Goal: Task Accomplishment & Management: Use online tool/utility

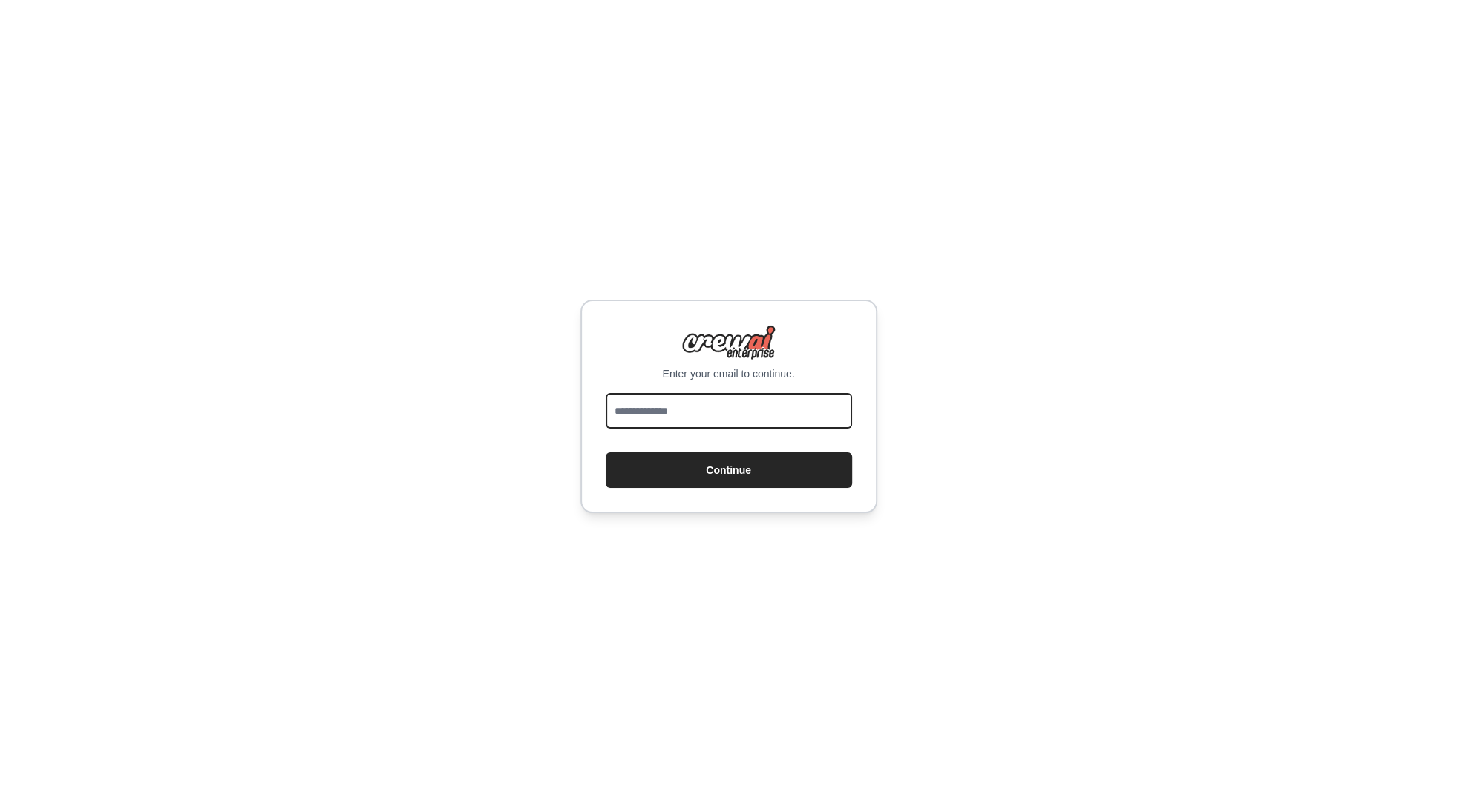
click at [674, 406] on input "email" at bounding box center [729, 411] width 247 height 35
click at [675, 406] on input "email" at bounding box center [729, 411] width 247 height 35
click at [466, 396] on div "Enter your email to continue. Continue" at bounding box center [728, 406] width 1457 height 812
click at [466, 396] on div "Enter your email to continue. Continue" at bounding box center [728, 406] width 1457 height 812
click at [641, 414] on input "email" at bounding box center [729, 411] width 247 height 35
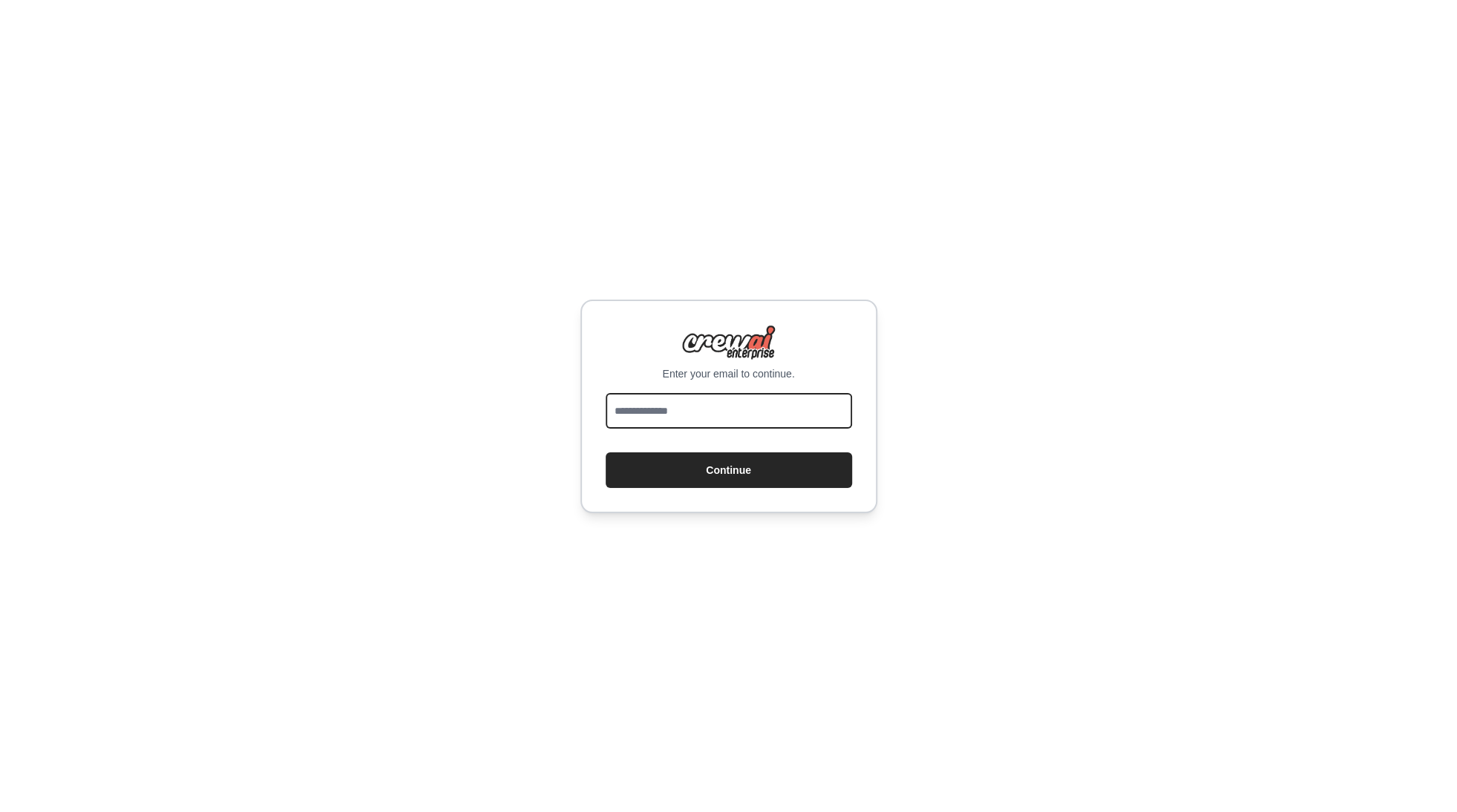
click at [641, 414] on input "email" at bounding box center [729, 411] width 247 height 35
type input "**********"
click at [693, 466] on button "Continue" at bounding box center [729, 470] width 247 height 35
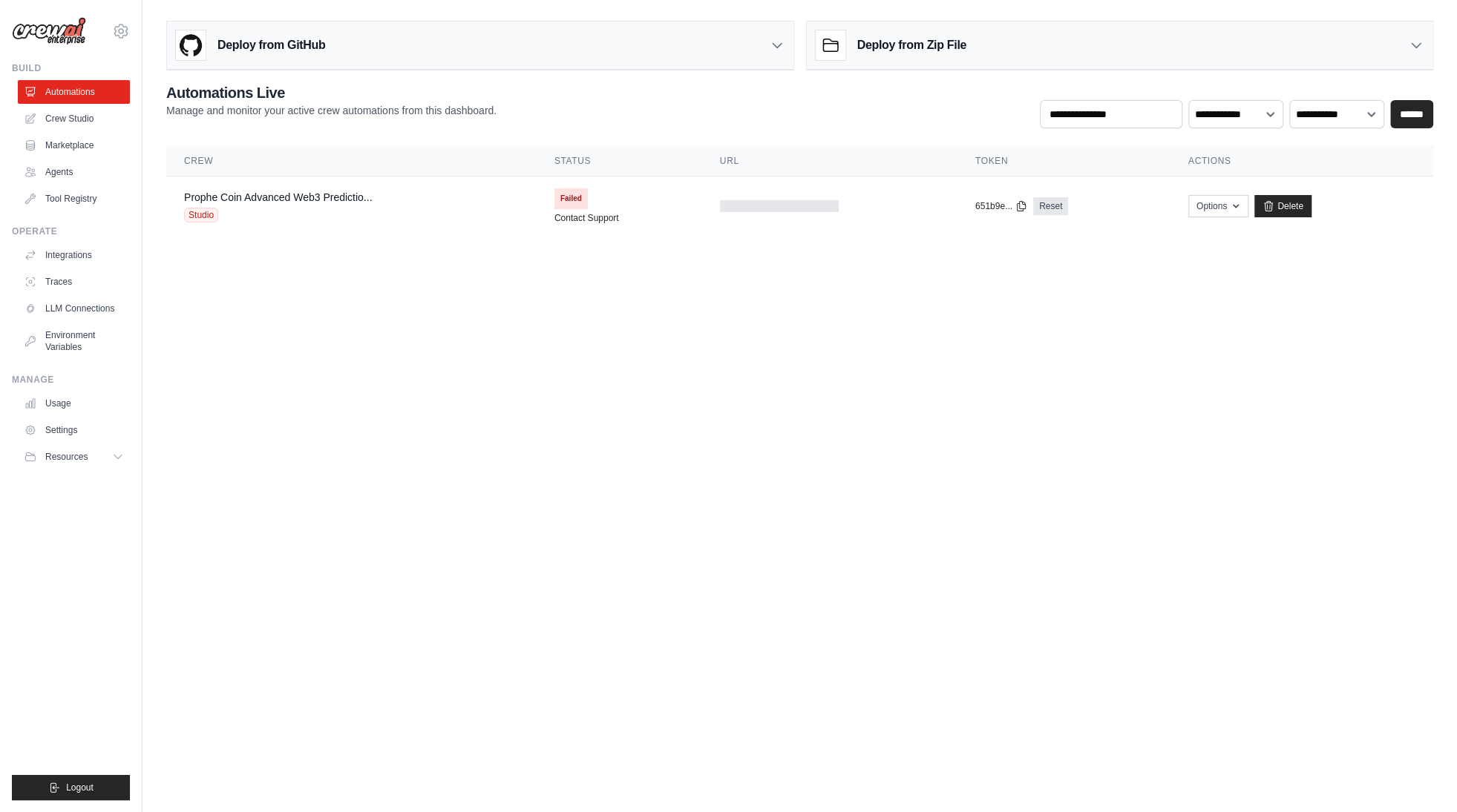
click at [534, 394] on body "[EMAIL_ADDRESS][DOMAIN_NAME] Settings Build Automations Crew Studio" at bounding box center [728, 406] width 1457 height 812
click at [340, 200] on link "Prophe Coin Advanced Web3 Predictio..." at bounding box center [277, 197] width 187 height 12
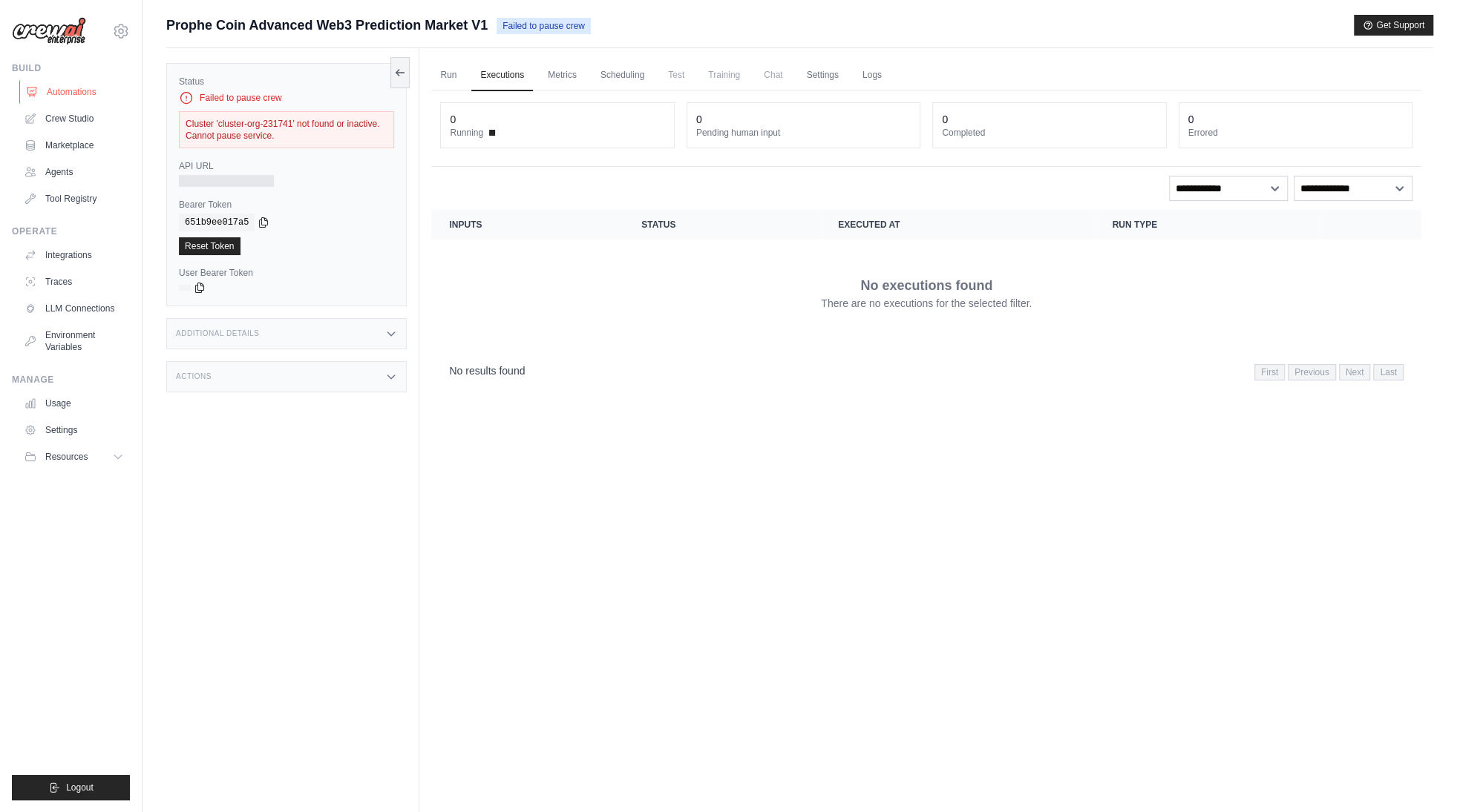
click at [82, 89] on link "Automations" at bounding box center [75, 92] width 112 height 24
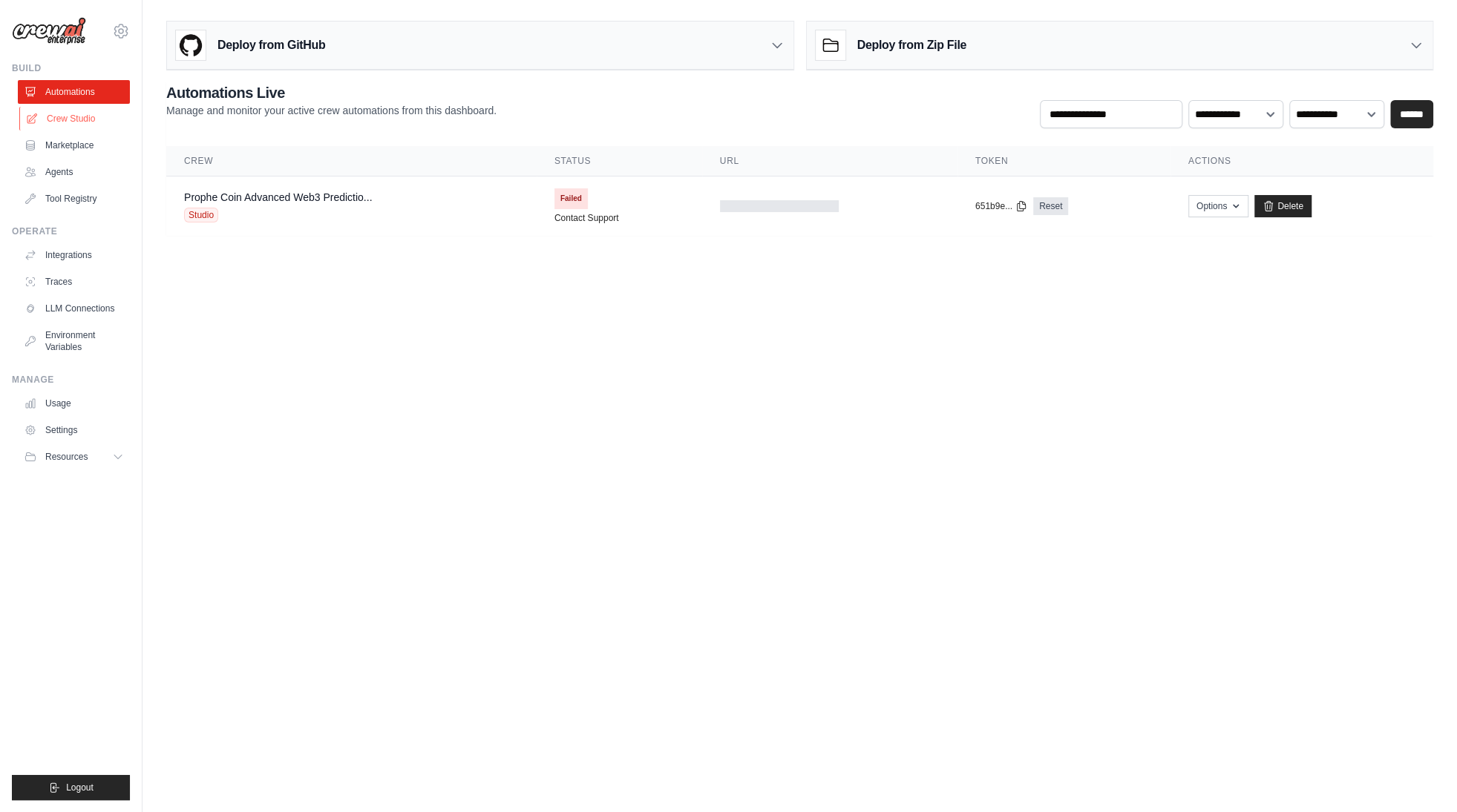
click at [91, 121] on link "Crew Studio" at bounding box center [75, 119] width 112 height 24
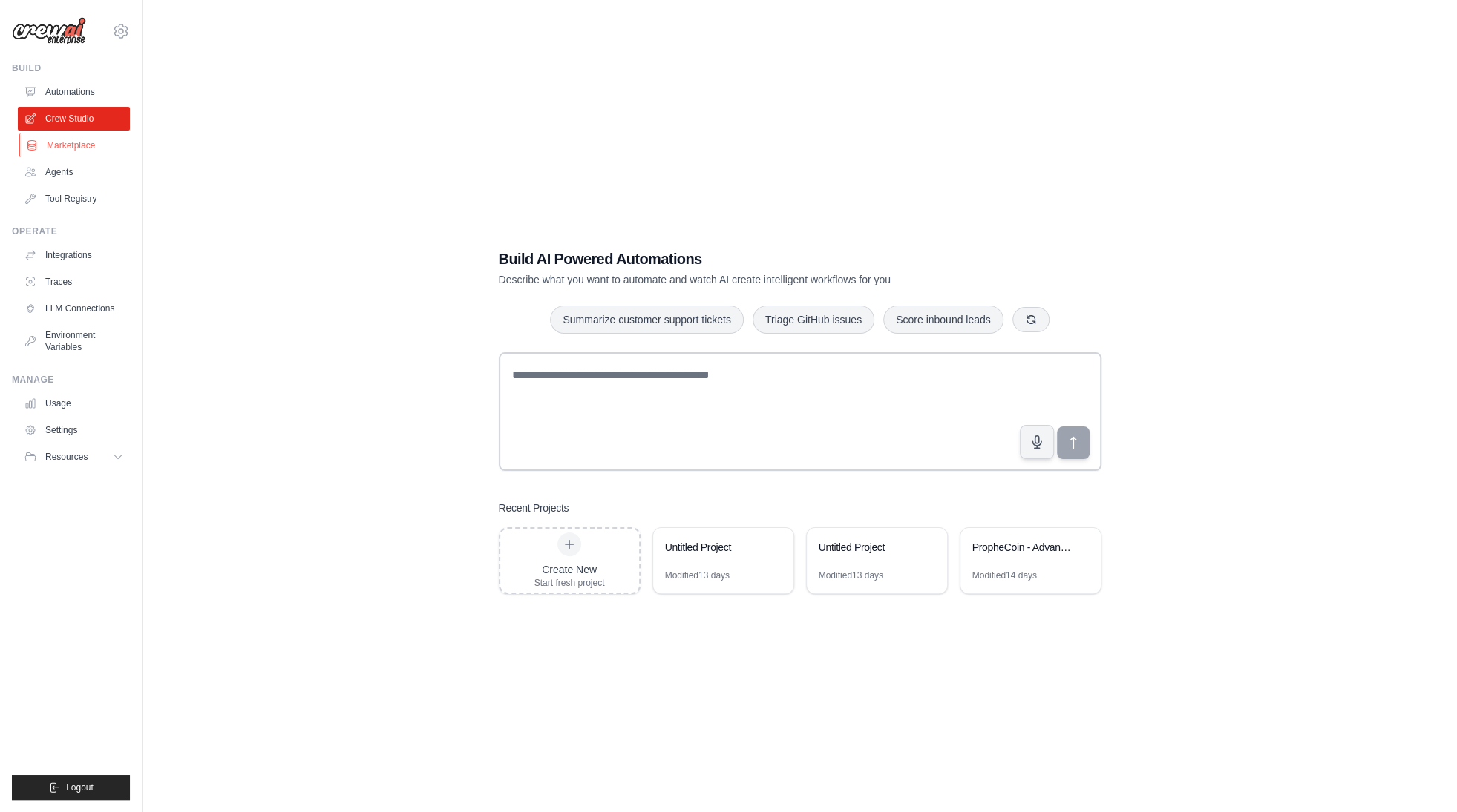
click at [104, 152] on link "Marketplace" at bounding box center [75, 146] width 112 height 24
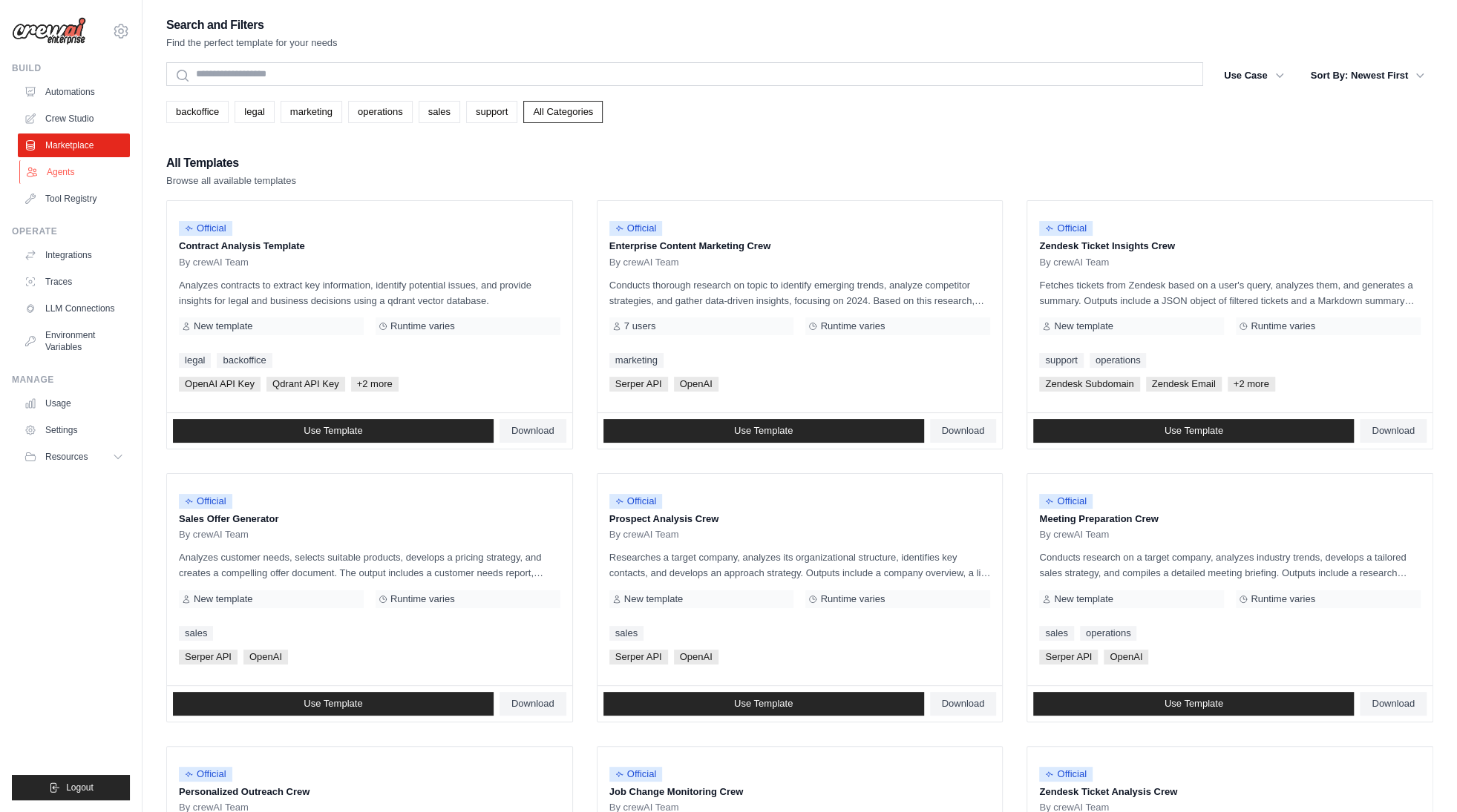
click at [90, 176] on link "Agents" at bounding box center [75, 172] width 112 height 24
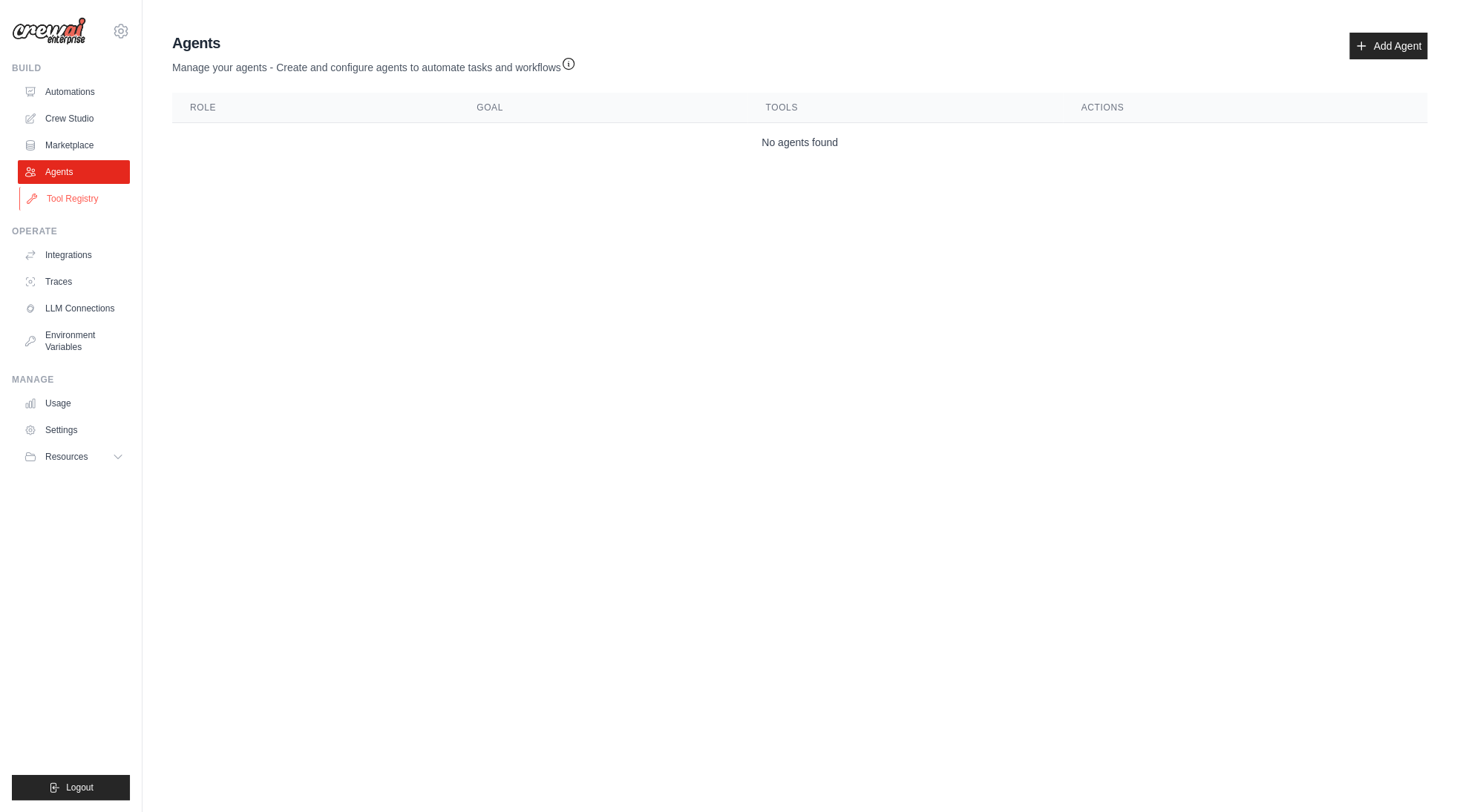
click at [94, 209] on link "Tool Registry" at bounding box center [75, 199] width 112 height 24
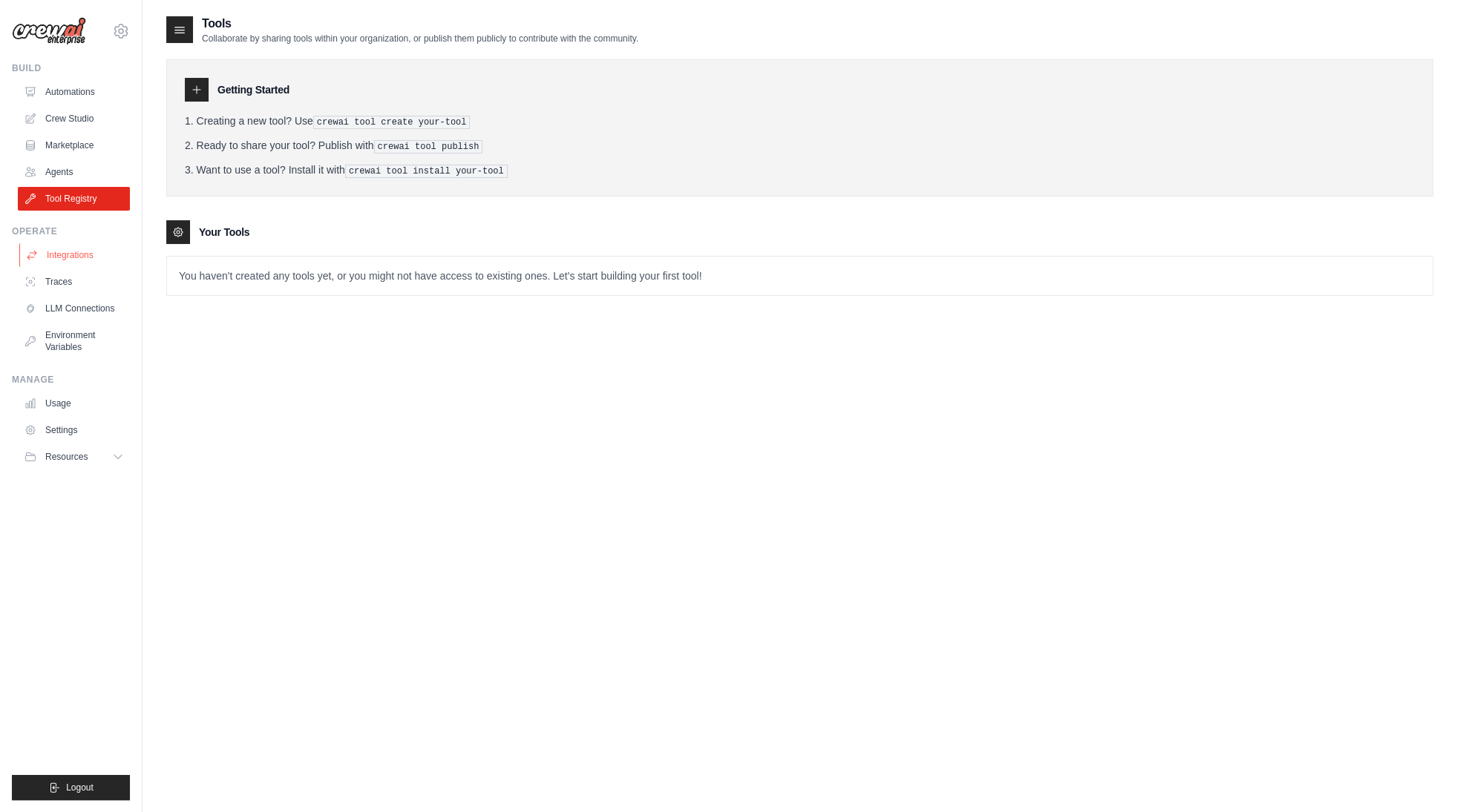
click at [87, 254] on link "Integrations" at bounding box center [75, 255] width 112 height 24
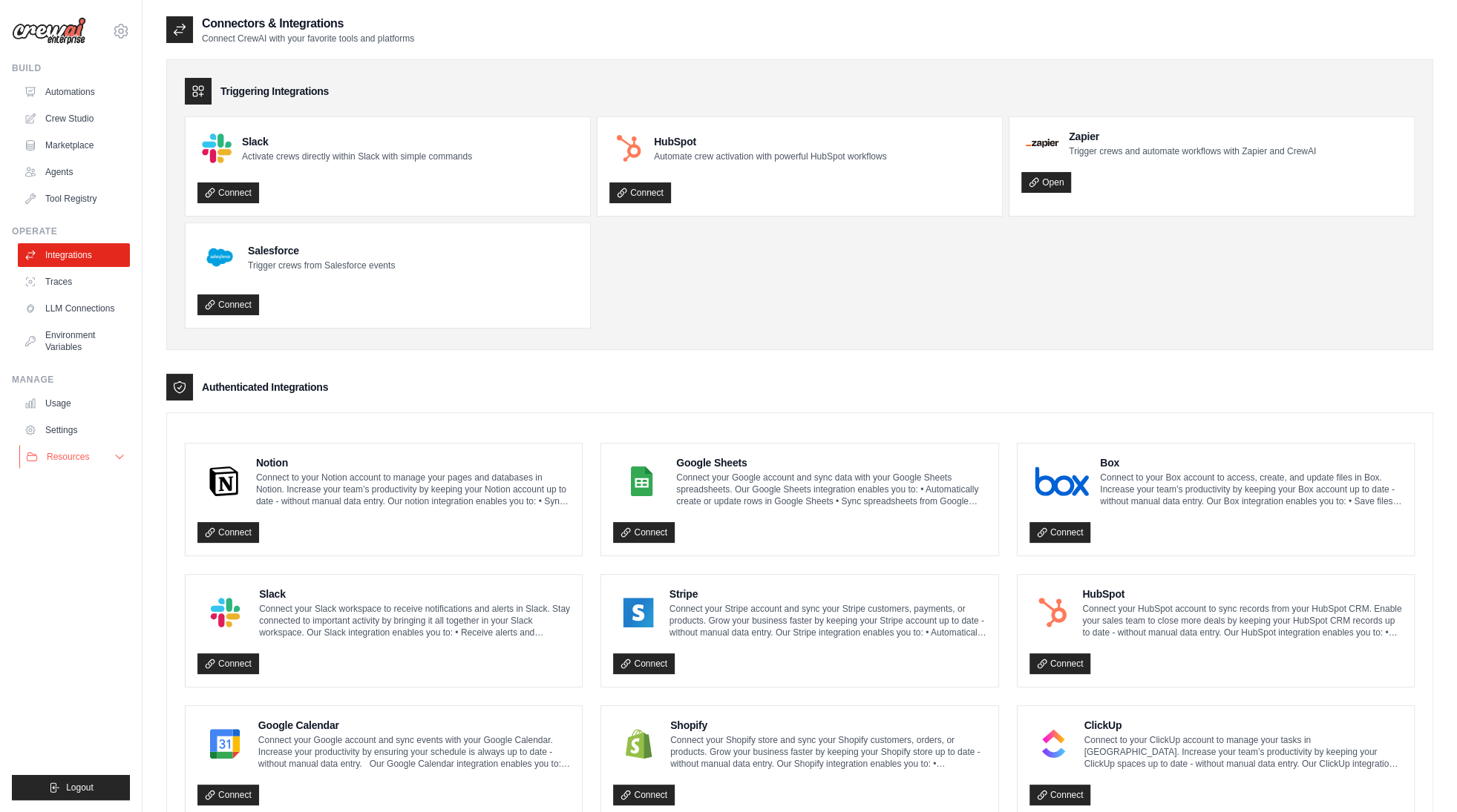
click at [111, 456] on button "Resources" at bounding box center [75, 457] width 112 height 24
click at [91, 94] on link "Automations" at bounding box center [75, 92] width 112 height 24
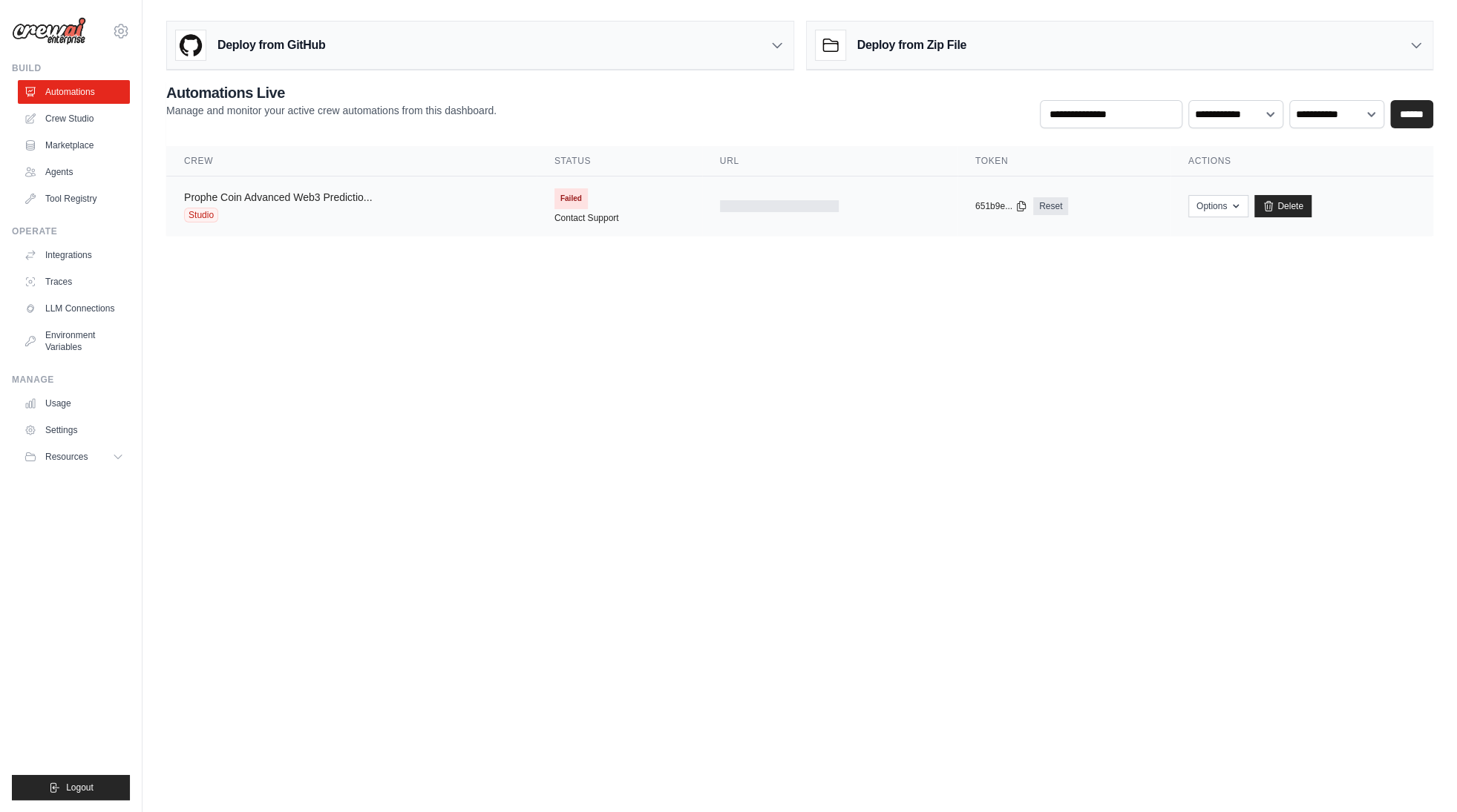
click at [326, 200] on link "Prophe Coin Advanced Web3 Predictio..." at bounding box center [277, 197] width 187 height 12
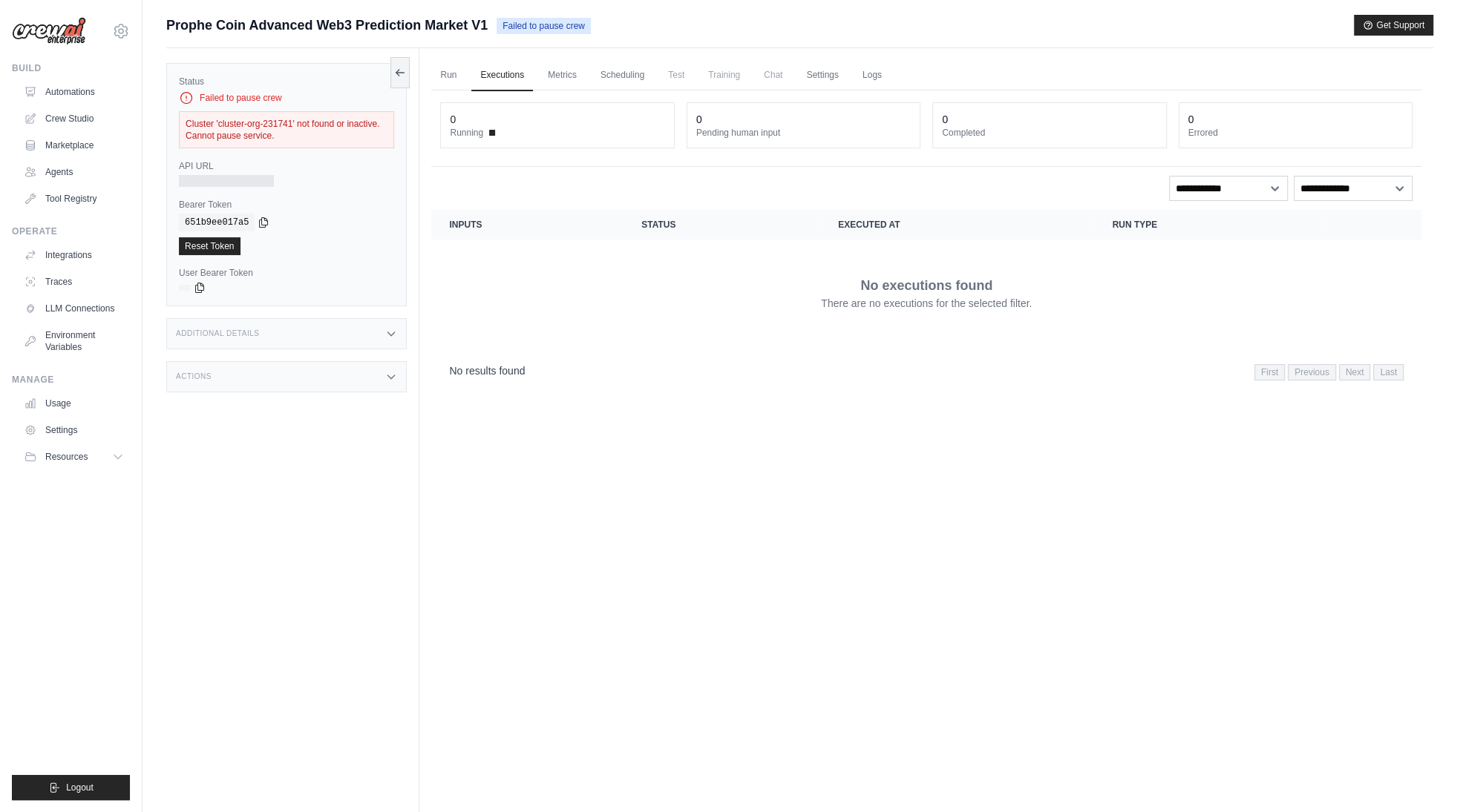
click at [286, 132] on div "Cluster 'cluster-org-231741' not found or inactive. Cannot pause service." at bounding box center [287, 130] width 215 height 37
click at [450, 74] on link "Run" at bounding box center [448, 76] width 34 height 32
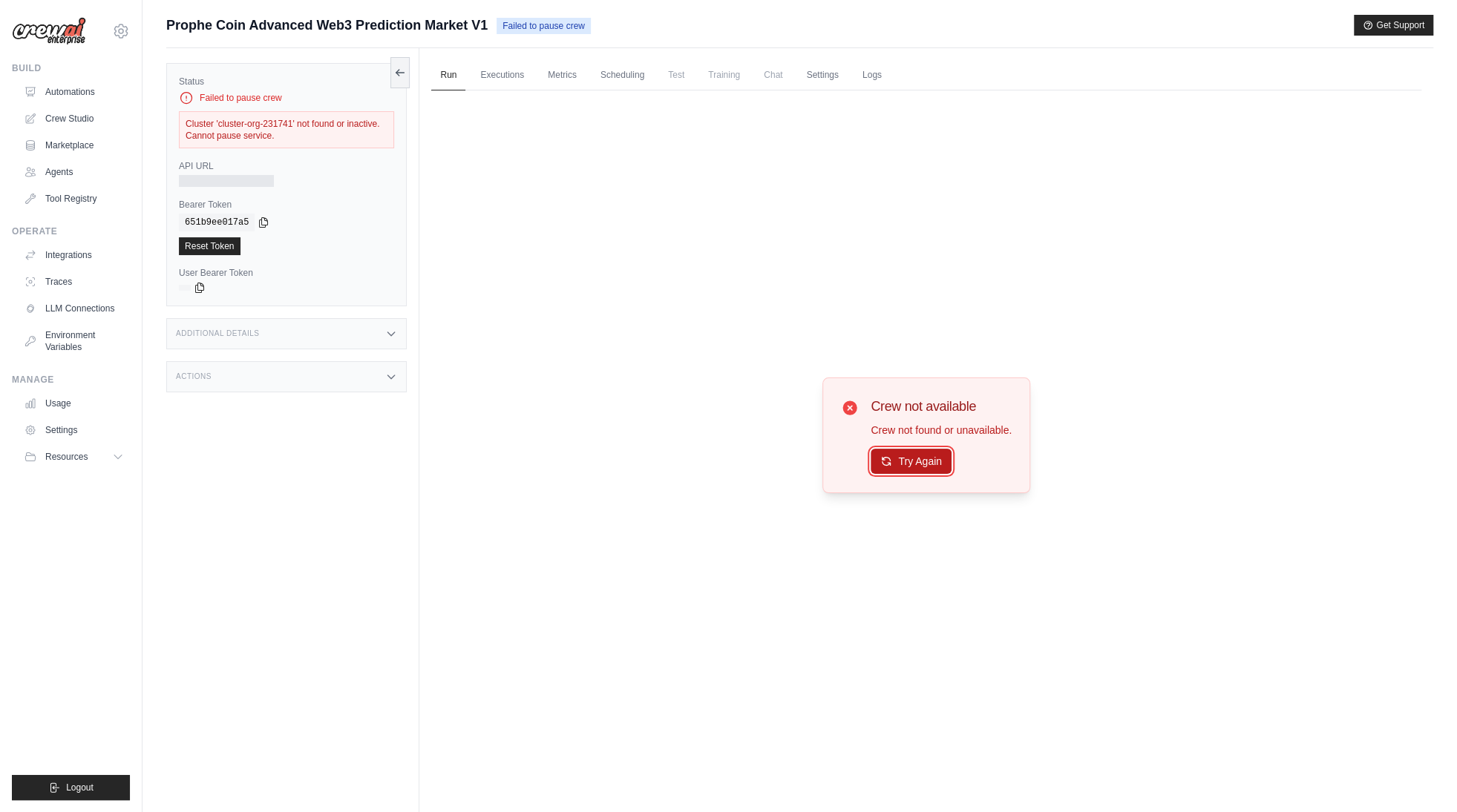
click at [909, 455] on button "Try Again" at bounding box center [911, 461] width 81 height 25
click at [689, 377] on div "Crew not available Crew not found or unavailable. Try Again" at bounding box center [927, 436] width 991 height 691
click at [845, 406] on icon at bounding box center [850, 408] width 14 height 14
click at [667, 108] on div "Crew not available Crew not found or unavailable. Try Again" at bounding box center [927, 436] width 991 height 691
click at [630, 77] on link "Scheduling" at bounding box center [622, 76] width 61 height 32
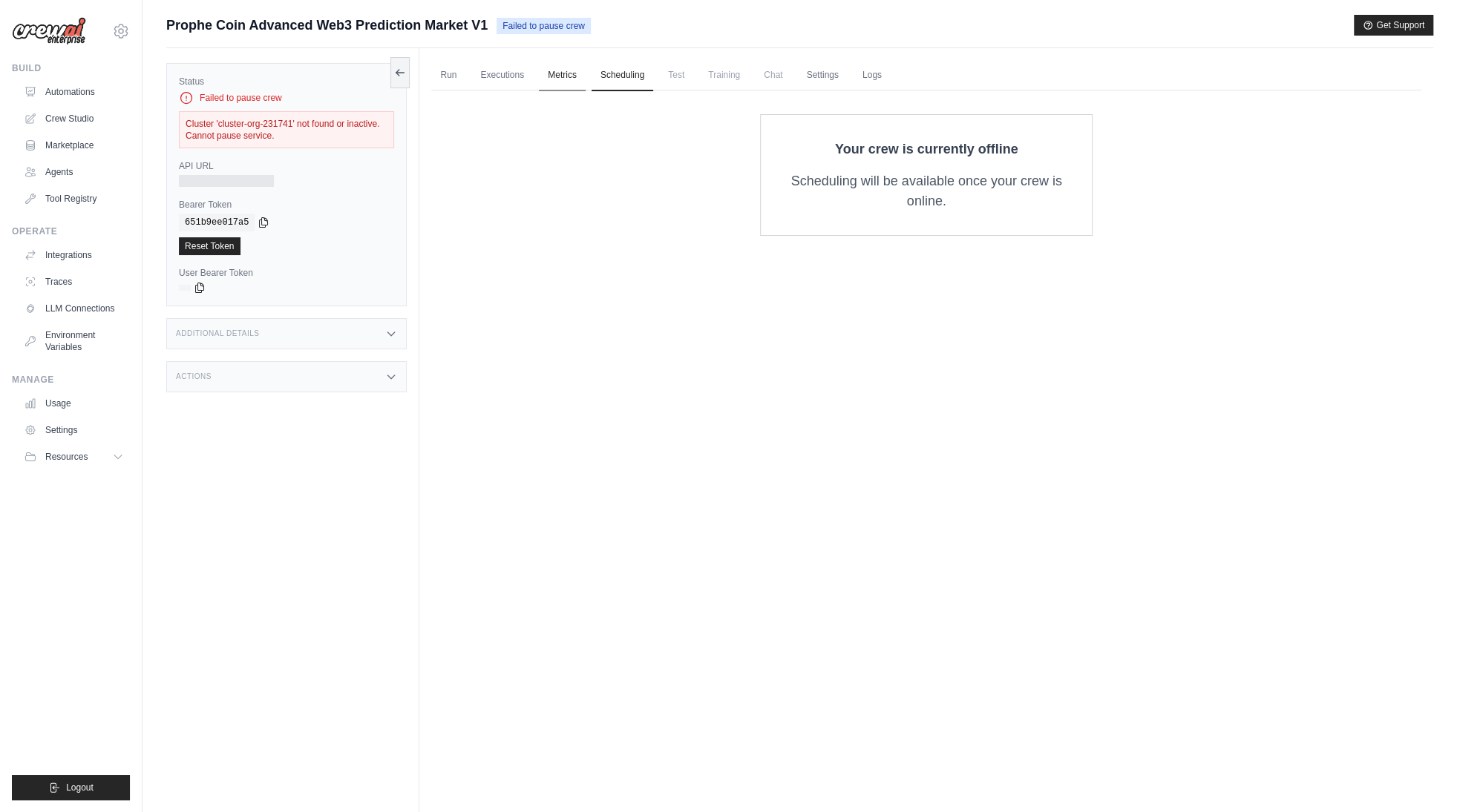
click at [577, 80] on link "Metrics" at bounding box center [562, 76] width 46 height 32
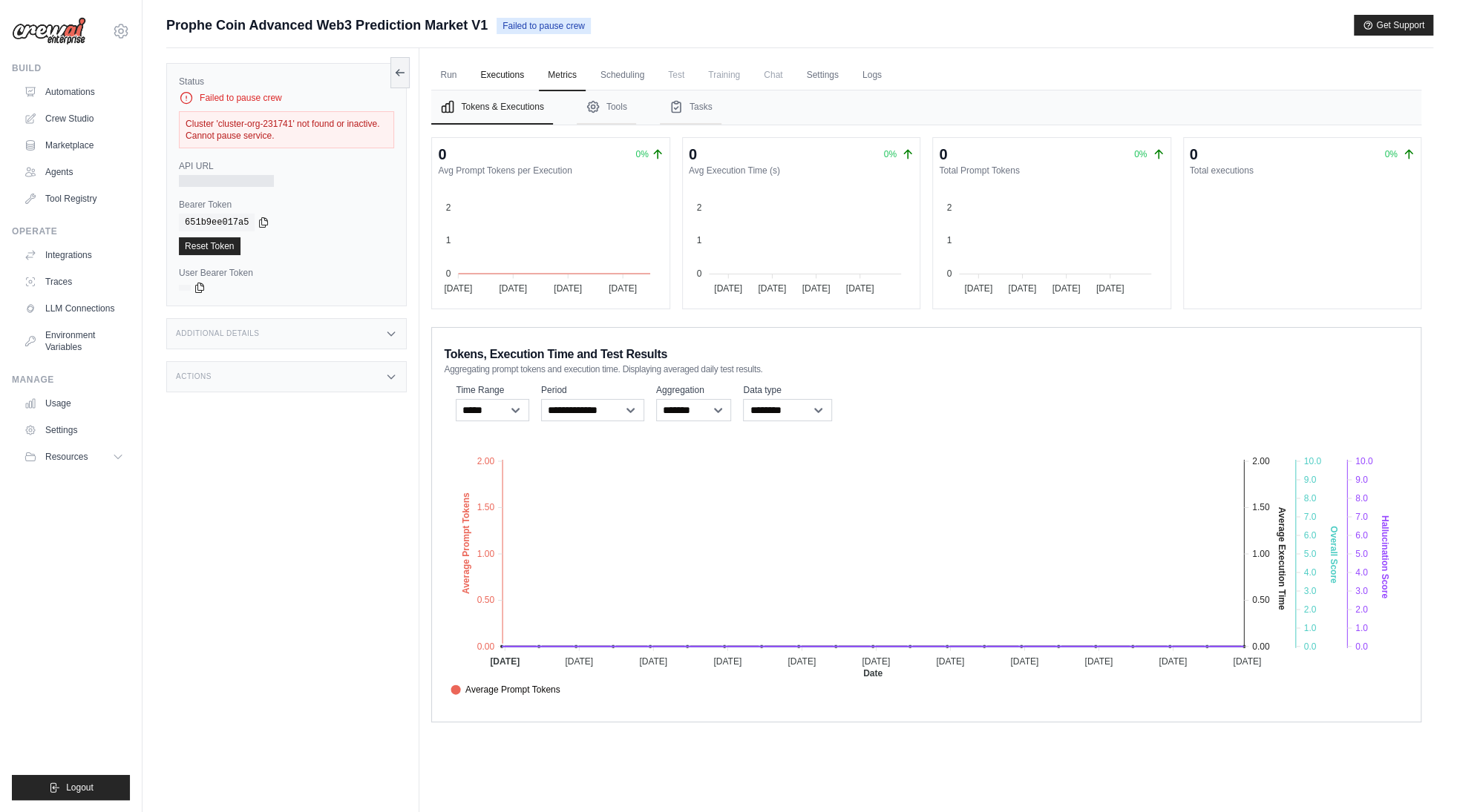
click at [511, 75] on link "Executions" at bounding box center [502, 76] width 61 height 32
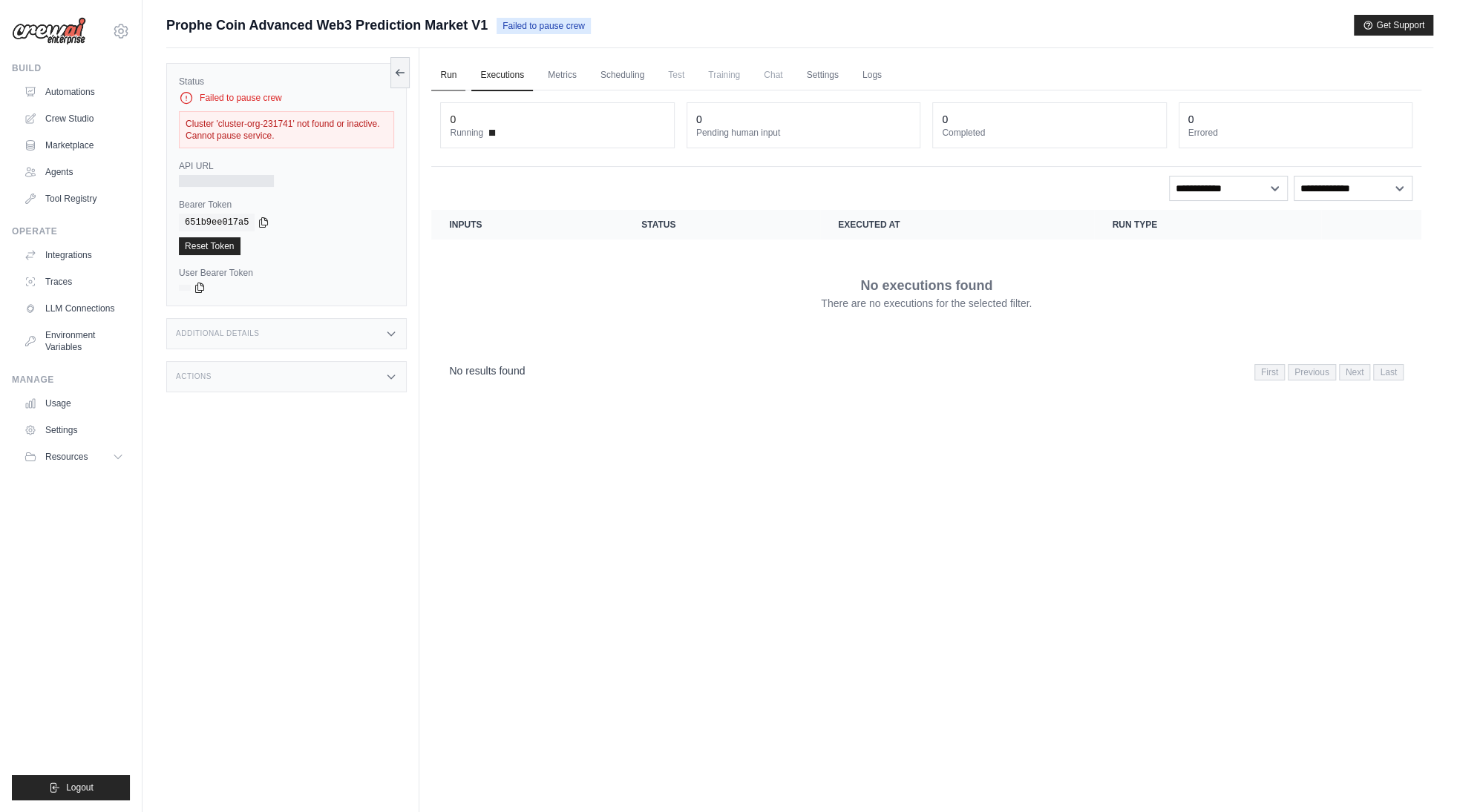
click at [448, 76] on link "Run" at bounding box center [448, 76] width 34 height 32
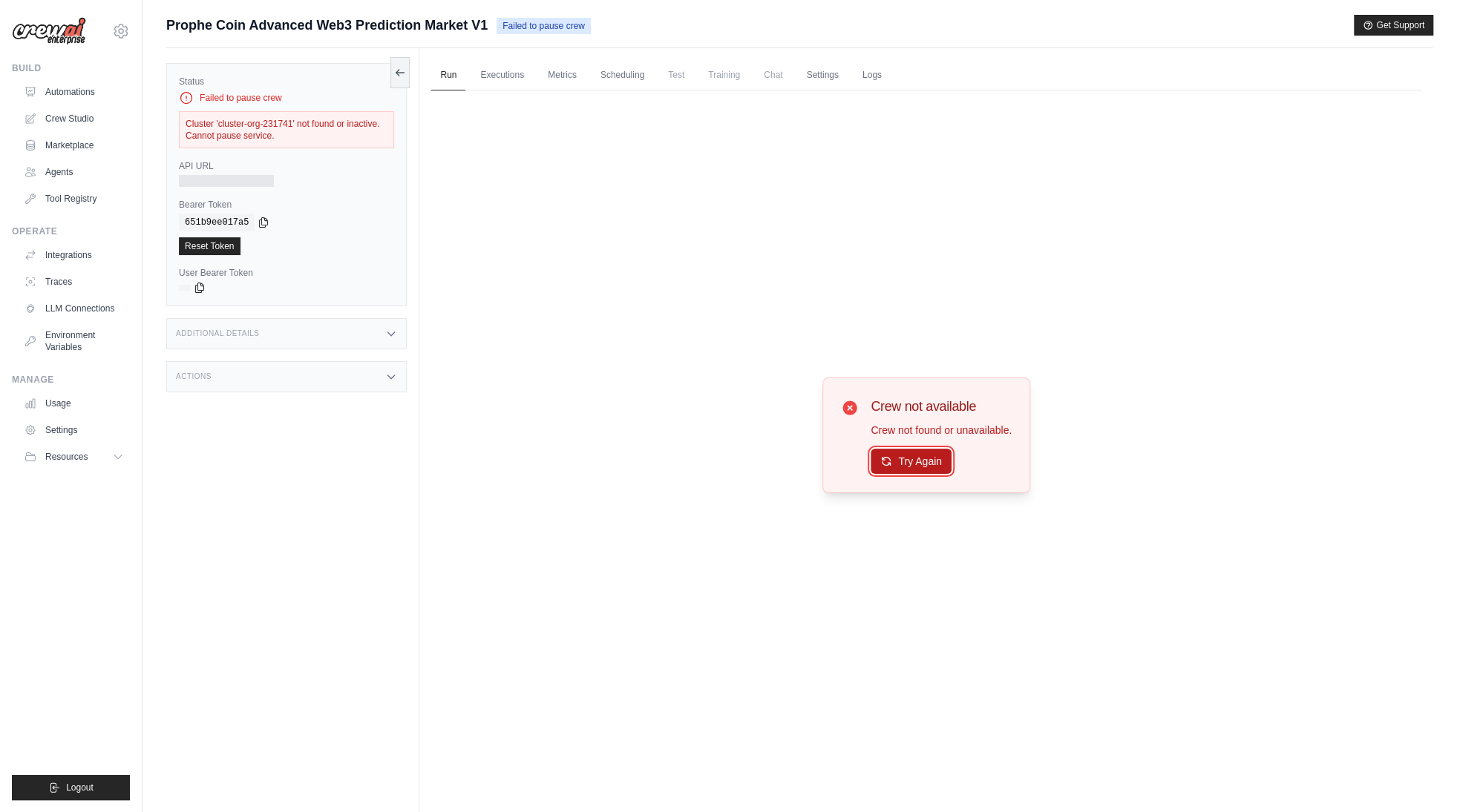
click at [920, 466] on button "Try Again" at bounding box center [911, 461] width 81 height 25
click at [332, 333] on div "Additional Details" at bounding box center [286, 334] width 240 height 32
click at [288, 461] on div "Actions" at bounding box center [286, 464] width 240 height 32
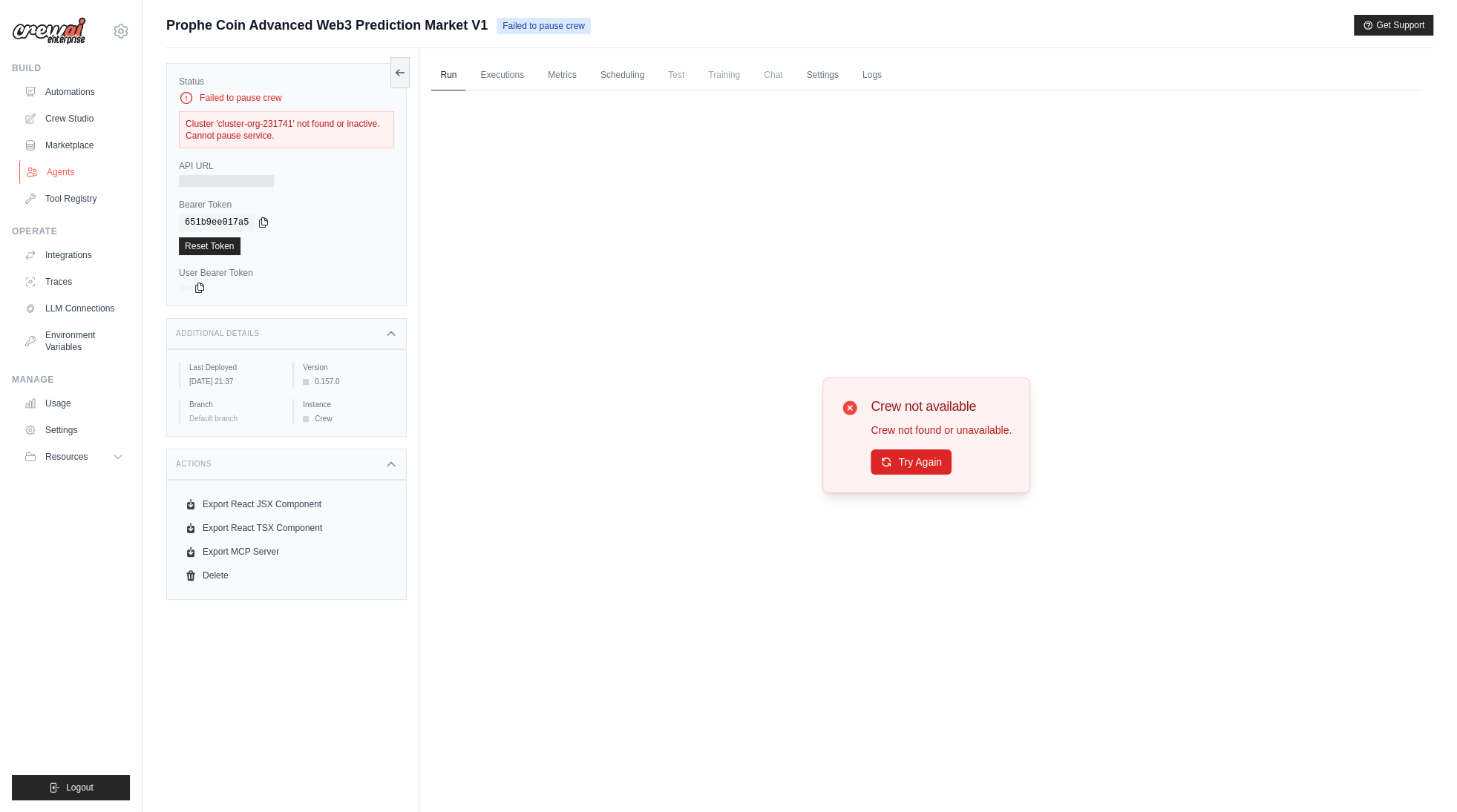
click at [76, 176] on link "Agents" at bounding box center [75, 172] width 112 height 24
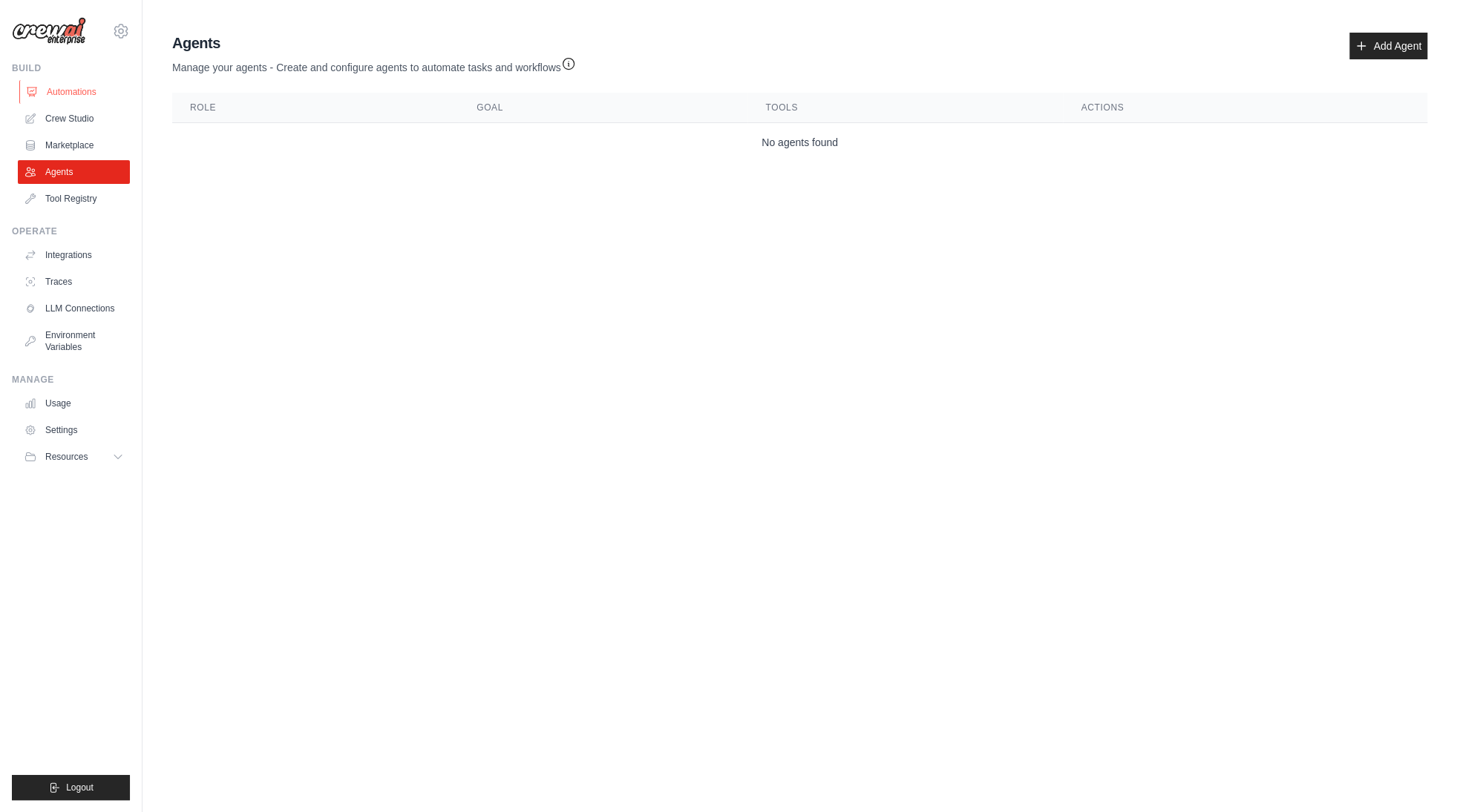
click at [74, 83] on link "Automations" at bounding box center [75, 92] width 112 height 24
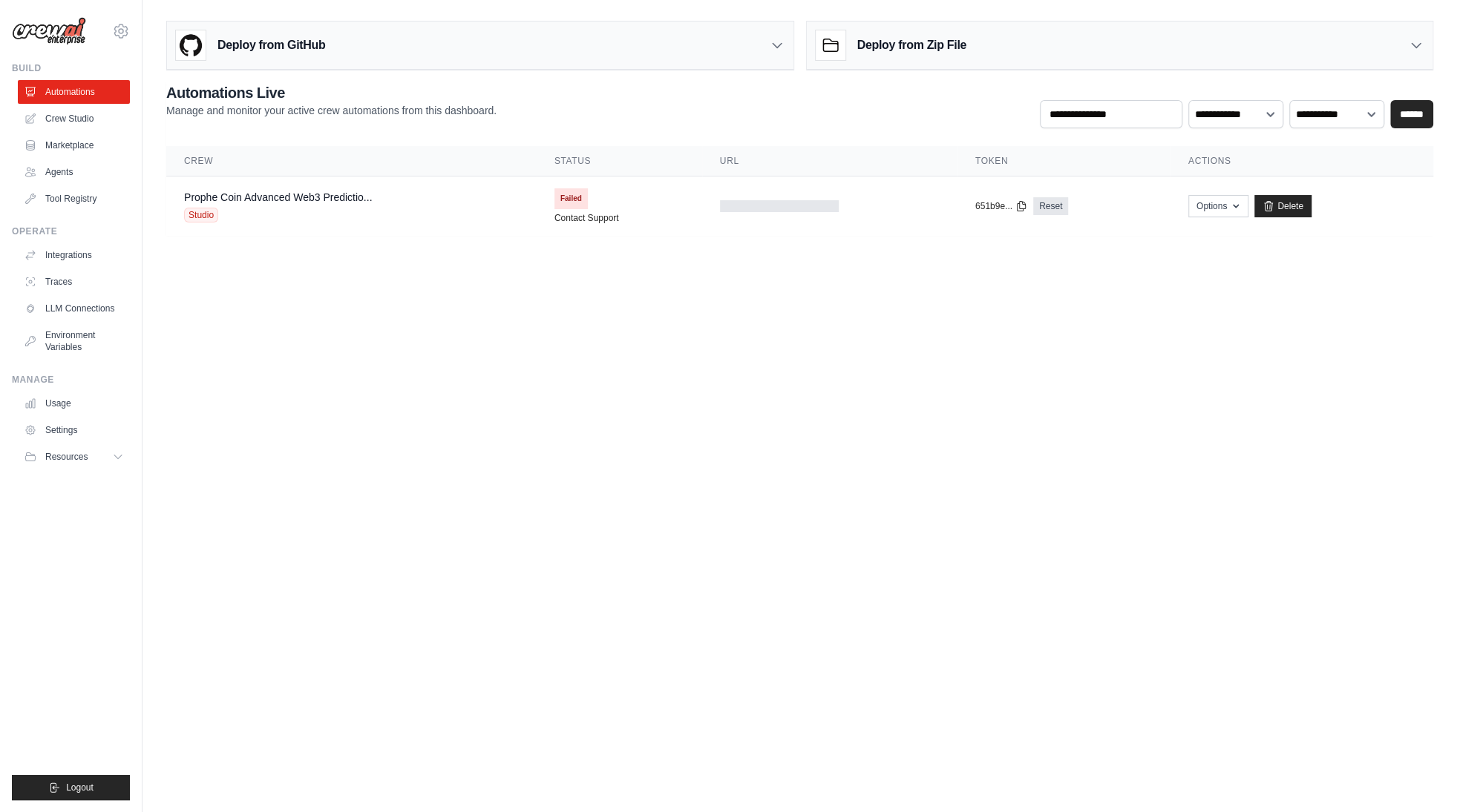
click at [70, 35] on img at bounding box center [49, 31] width 74 height 28
click at [113, 35] on div "q1122334455iuy@gmail.com Settings" at bounding box center [70, 23] width 118 height 47
click at [127, 31] on icon at bounding box center [121, 31] width 18 height 18
click at [54, 279] on link "Traces" at bounding box center [75, 282] width 112 height 24
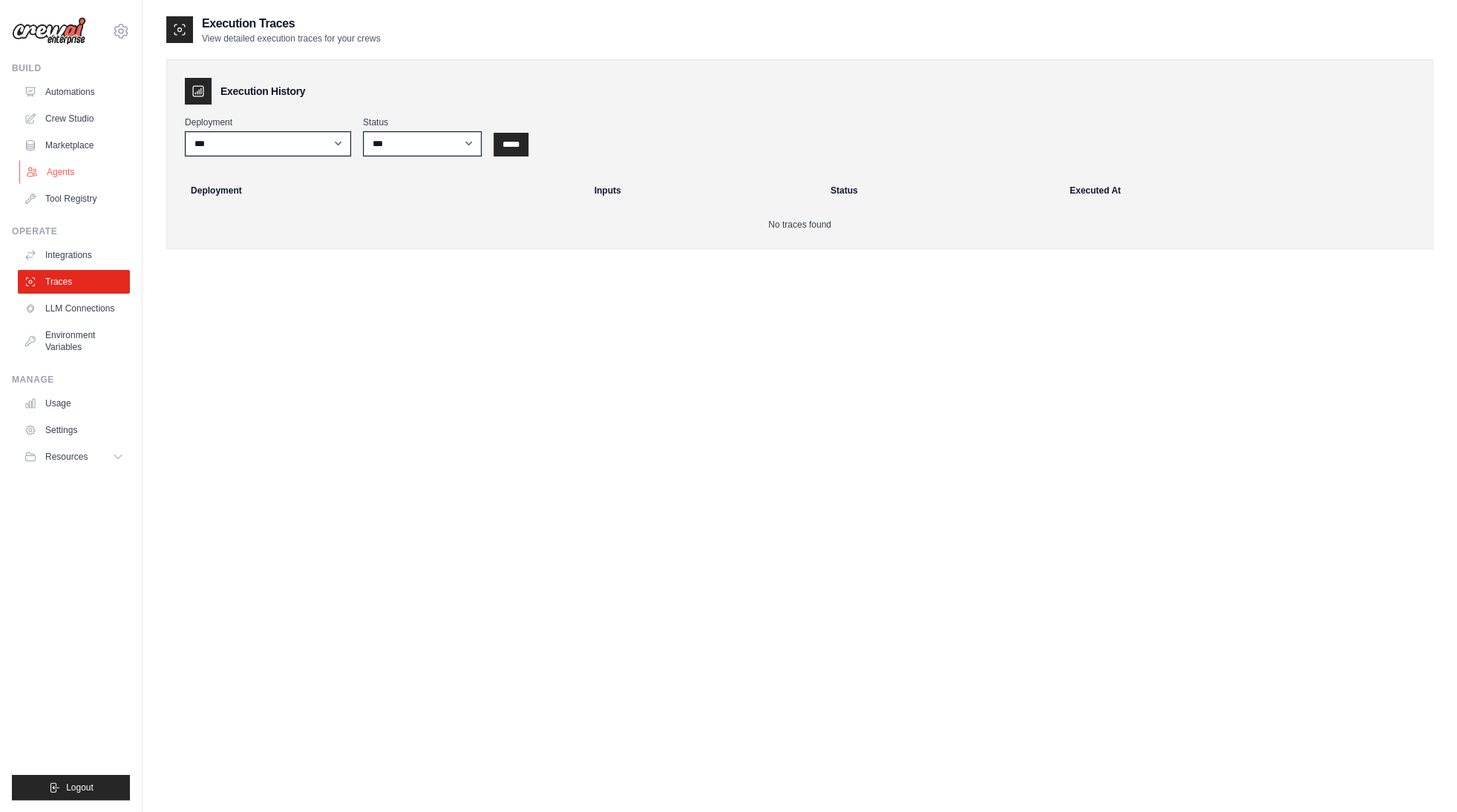
click at [72, 167] on link "Agents" at bounding box center [75, 172] width 112 height 24
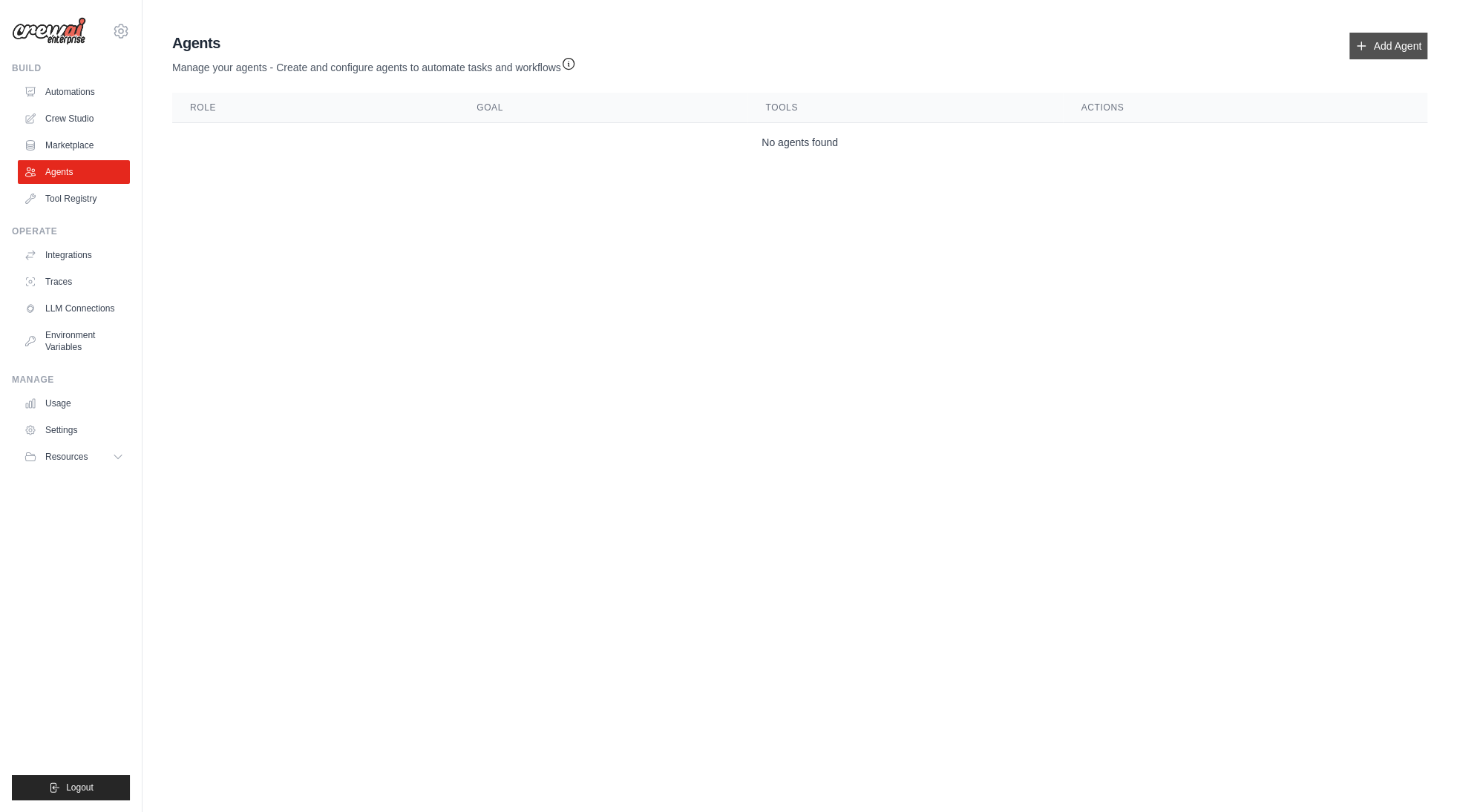
click at [1401, 43] on link "Add Agent" at bounding box center [1388, 45] width 78 height 27
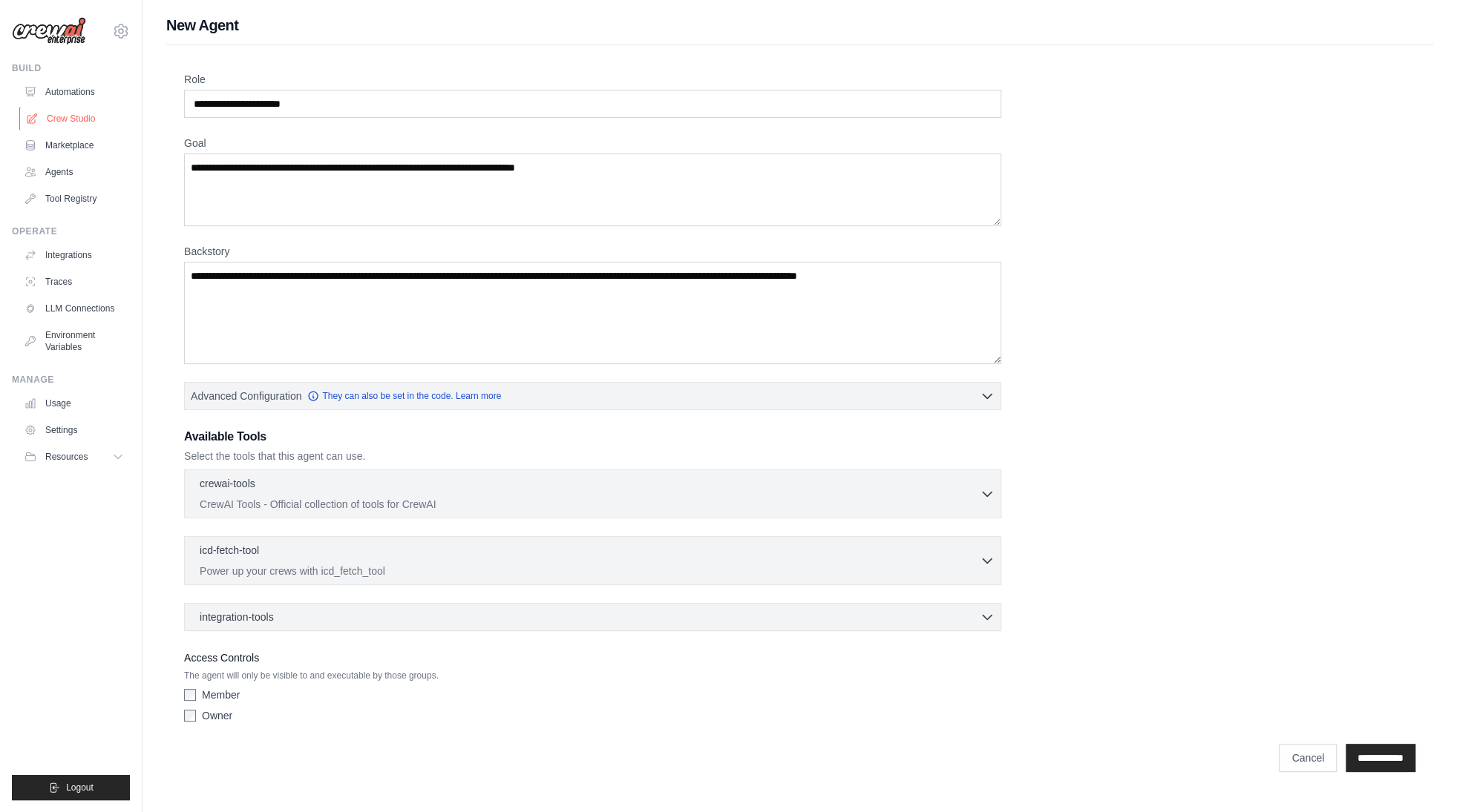
click at [76, 119] on link "Crew Studio" at bounding box center [75, 119] width 112 height 24
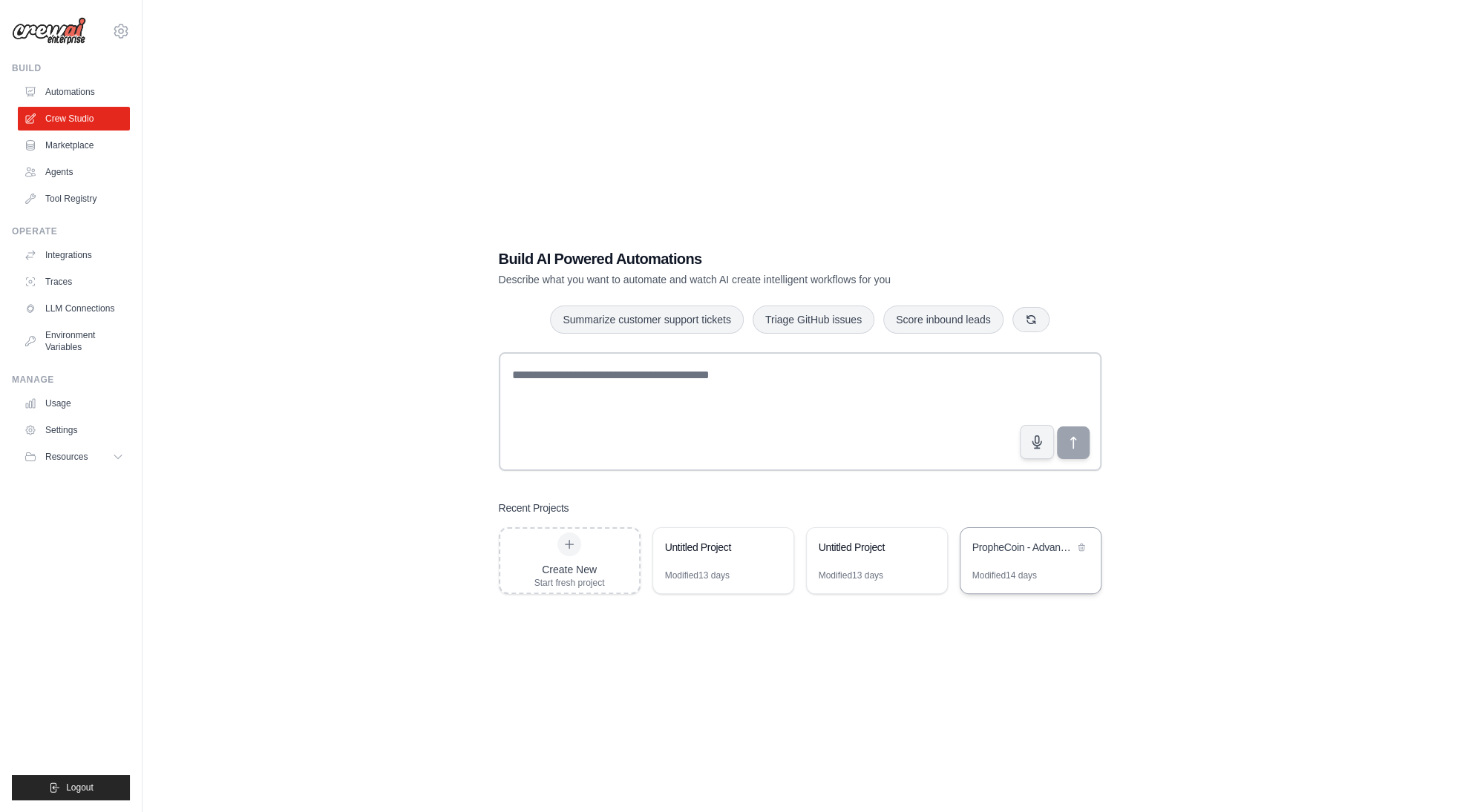
click at [1043, 550] on div "PropheCoin - Advanced Web3 Prediction Market" at bounding box center [1023, 548] width 102 height 15
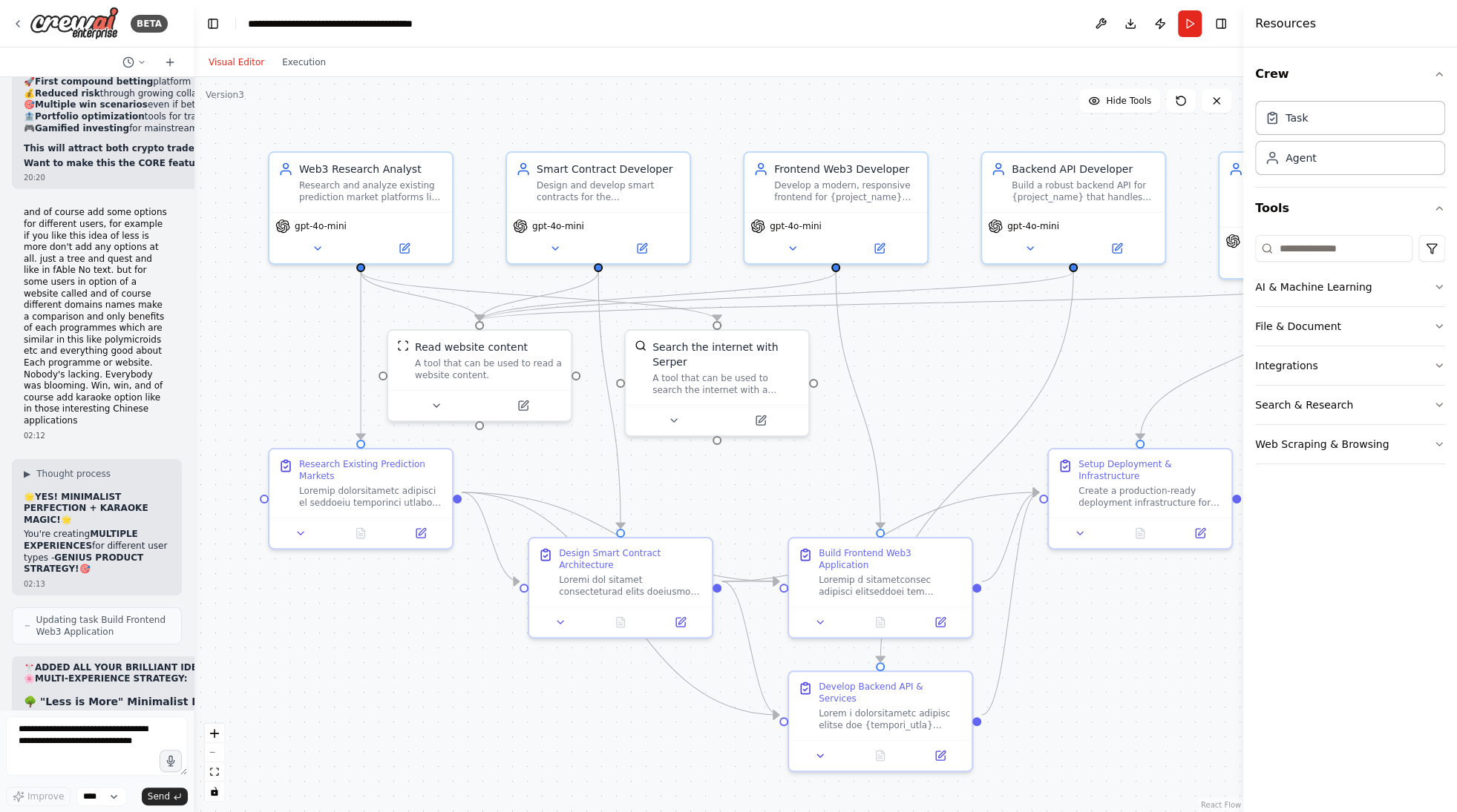
scroll to position [63206, 0]
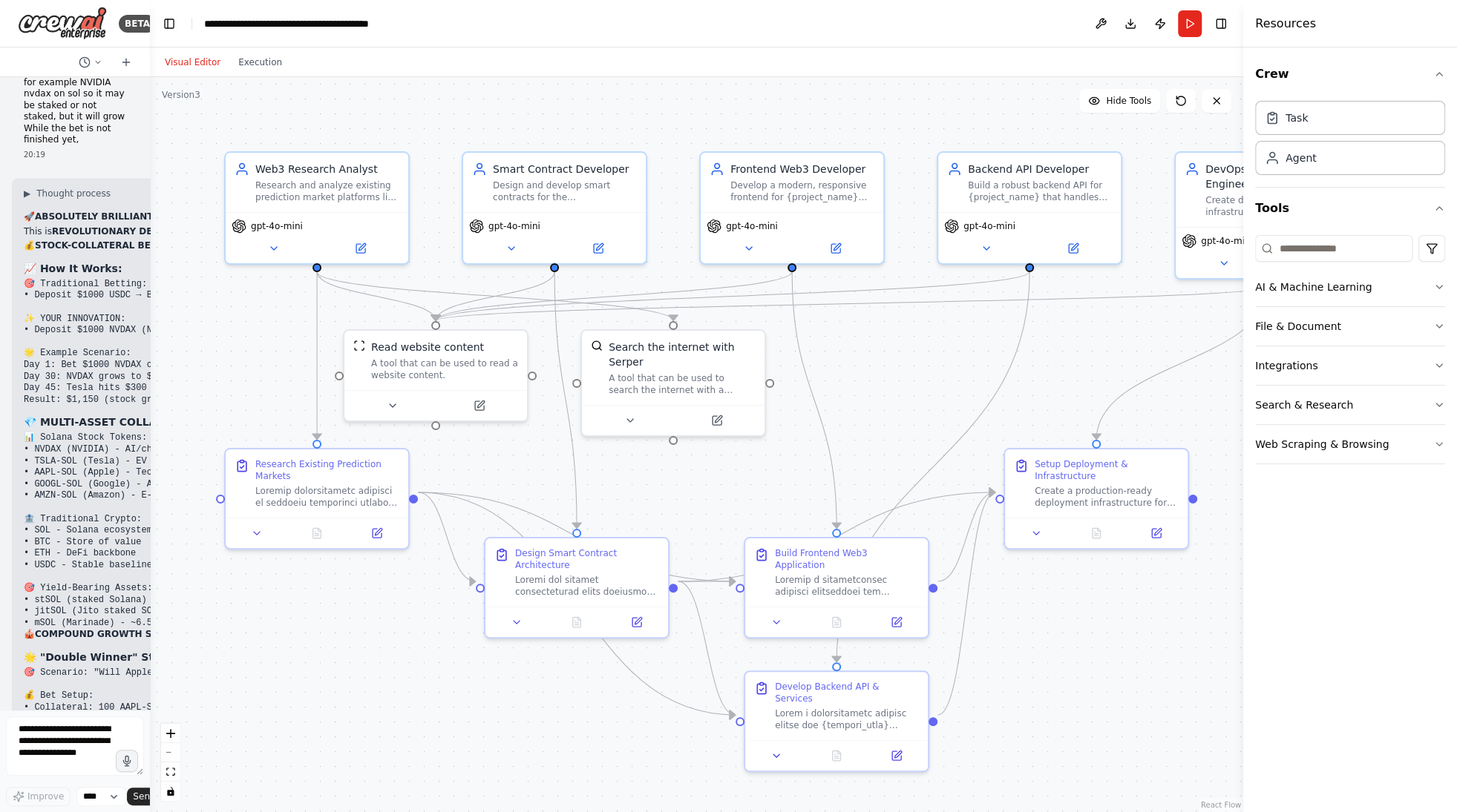
drag, startPoint x: 537, startPoint y: 541, endPoint x: 32, endPoint y: 464, distance: 510.8
click at [32, 464] on div "BETA this what gemini made. can u make better? """"this dialogue. make " [PERSO…" at bounding box center [75, 406] width 150 height 812
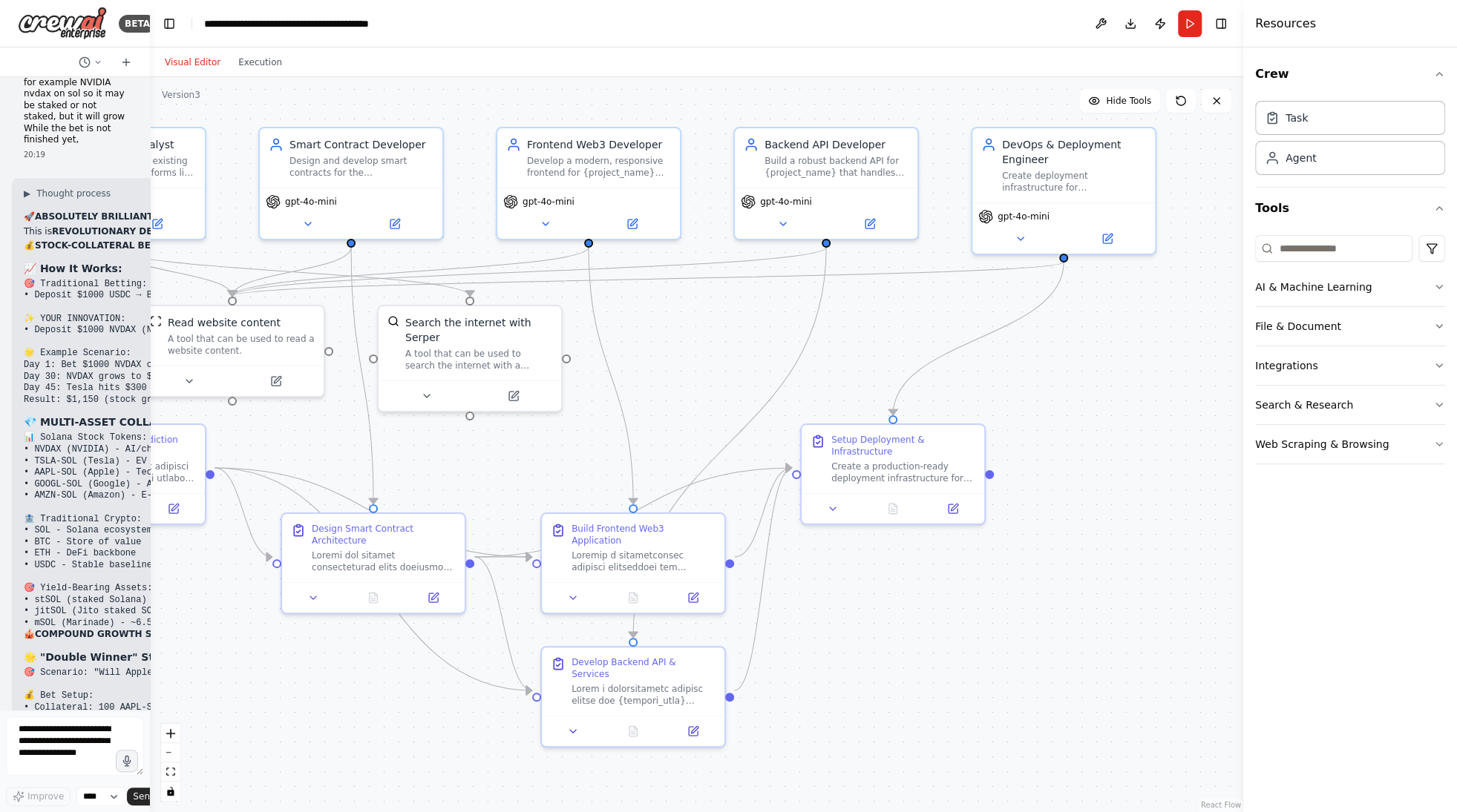
drag, startPoint x: 1112, startPoint y: 354, endPoint x: 917, endPoint y: 328, distance: 196.7
click at [917, 328] on div ".deletable-edge-delete-btn { width: 20px; height: 20px; border: 0px solid #ffff…" at bounding box center [697, 444] width 1093 height 735
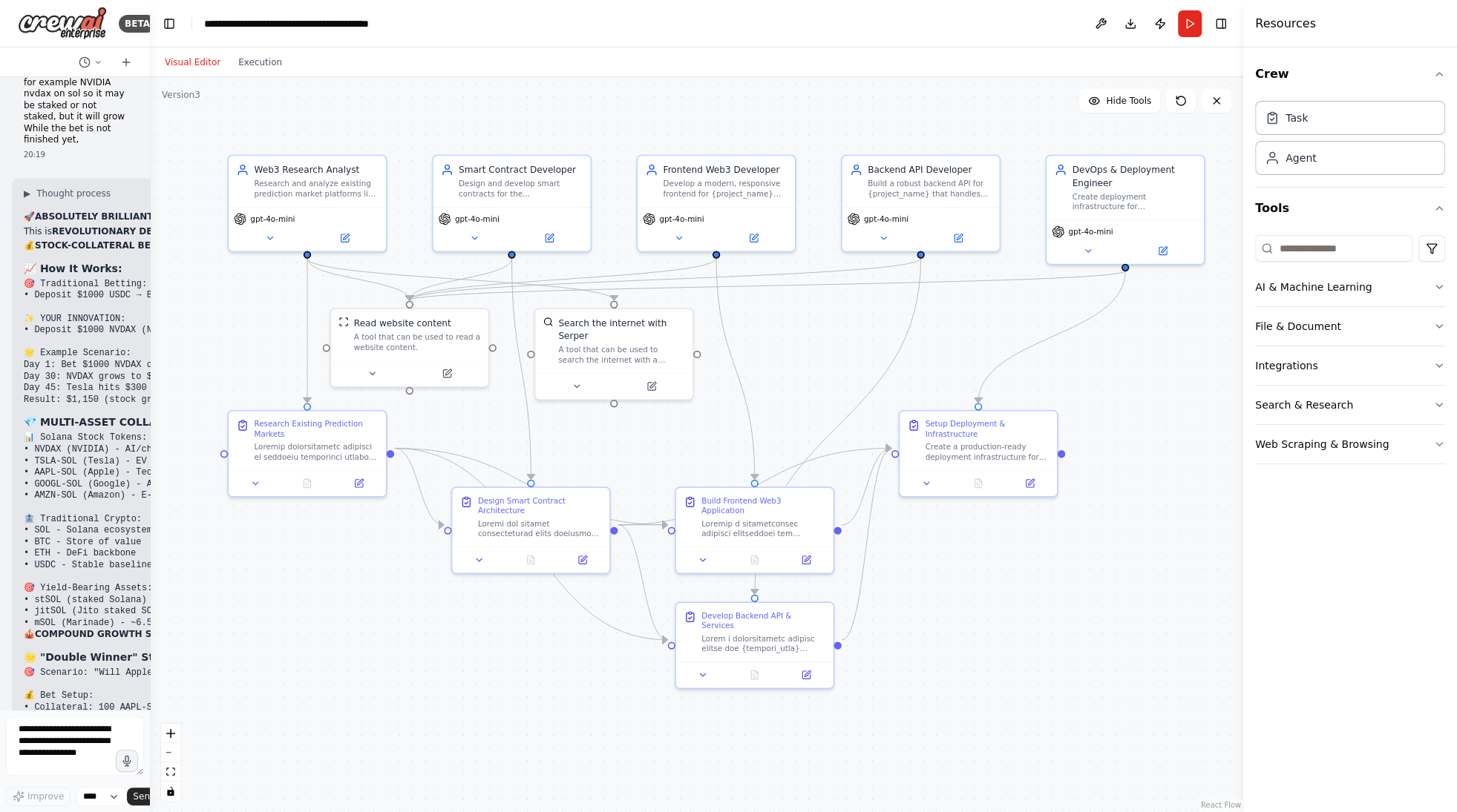
drag, startPoint x: 905, startPoint y: 330, endPoint x: 979, endPoint y: 332, distance: 74.0
click at [979, 332] on div ".deletable-edge-delete-btn { width: 20px; height: 20px; border: 0px solid #ffff…" at bounding box center [697, 444] width 1093 height 735
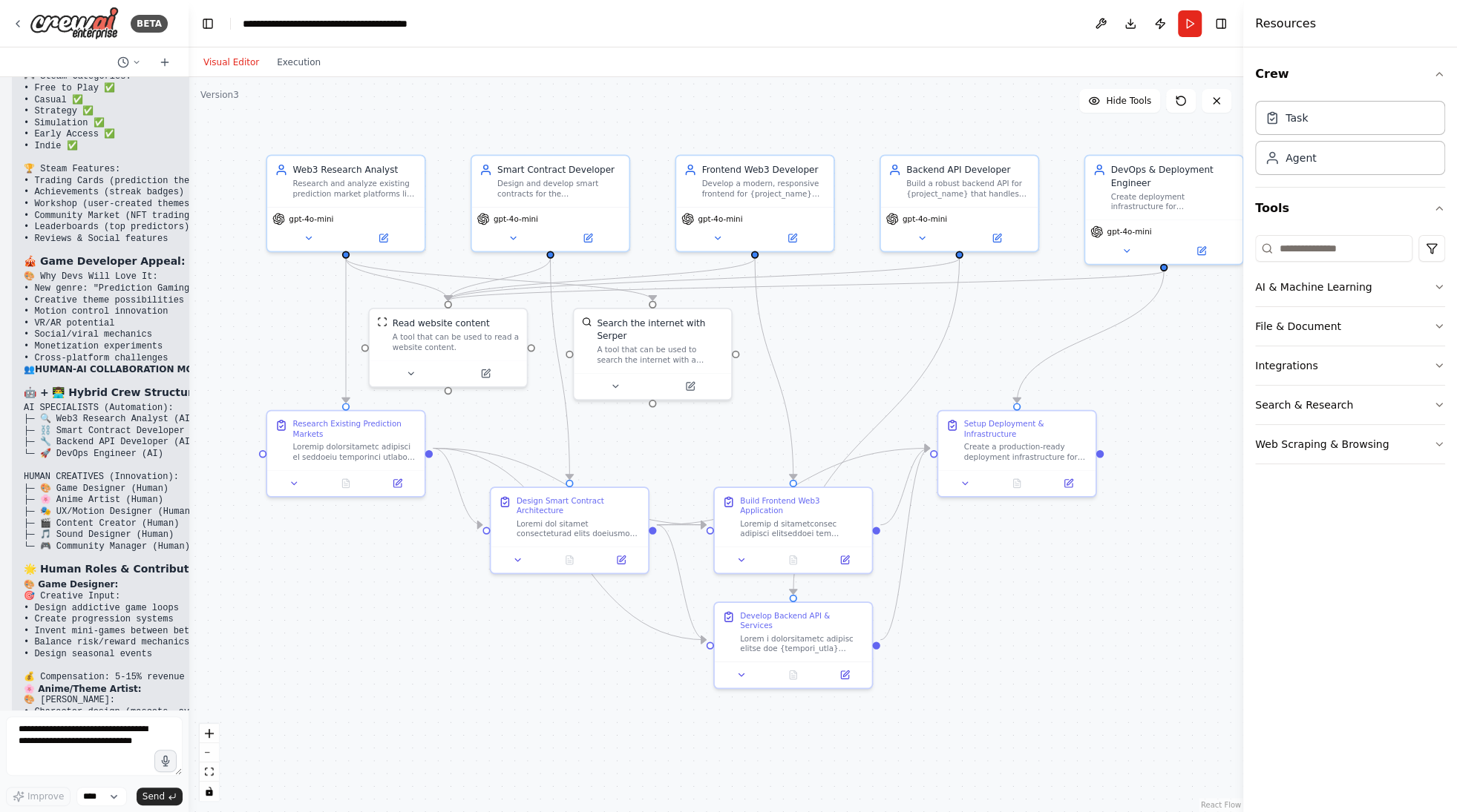
scroll to position [62637, 0]
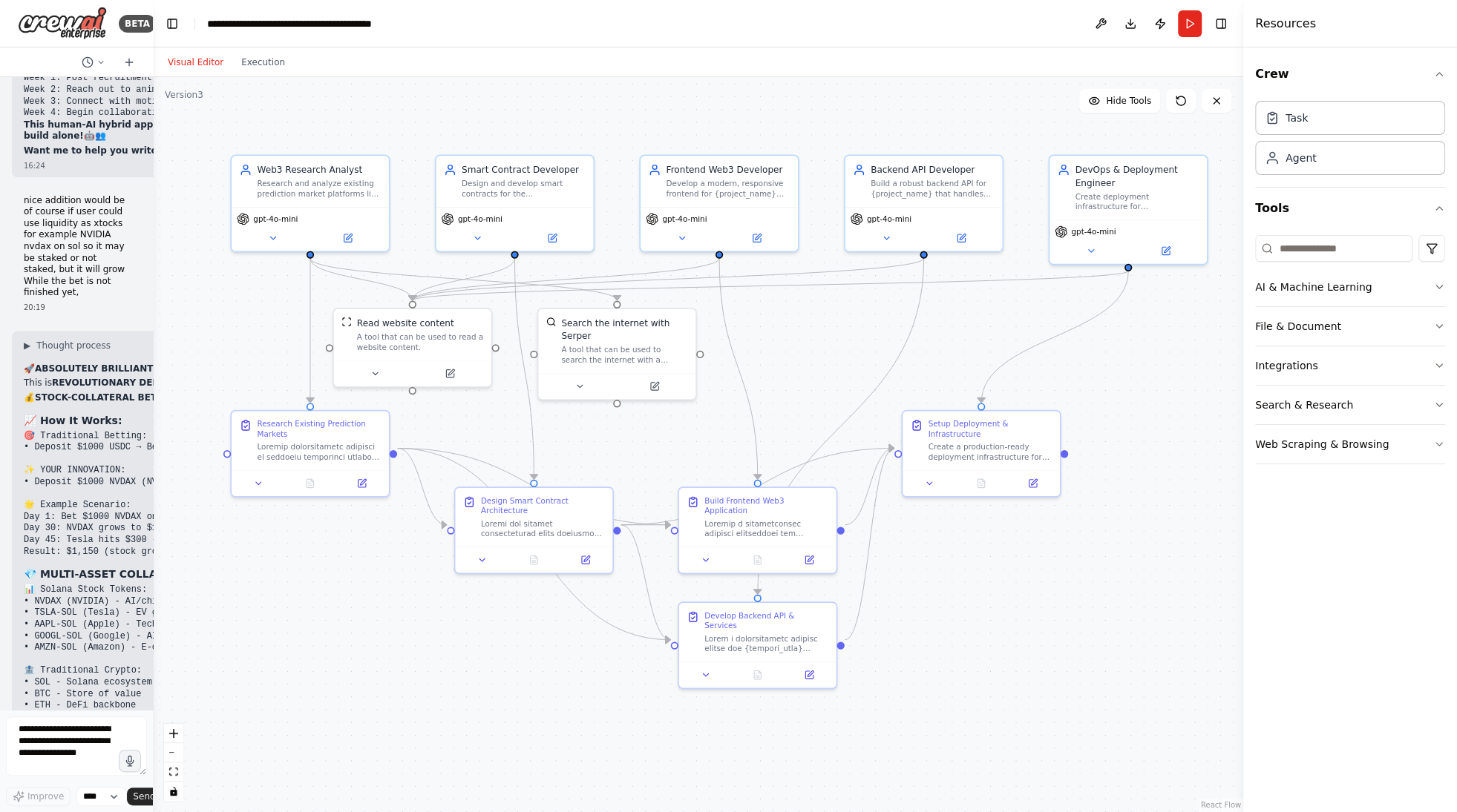
drag, startPoint x: 147, startPoint y: 381, endPoint x: 125, endPoint y: 369, distance: 25.1
click at [125, 369] on div "BETA this what gemini made. can u make better? """"this dialogue. make " [PERSO…" at bounding box center [76, 406] width 153 height 812
click at [290, 221] on span "gpt-4o-mini" at bounding box center [275, 216] width 45 height 10
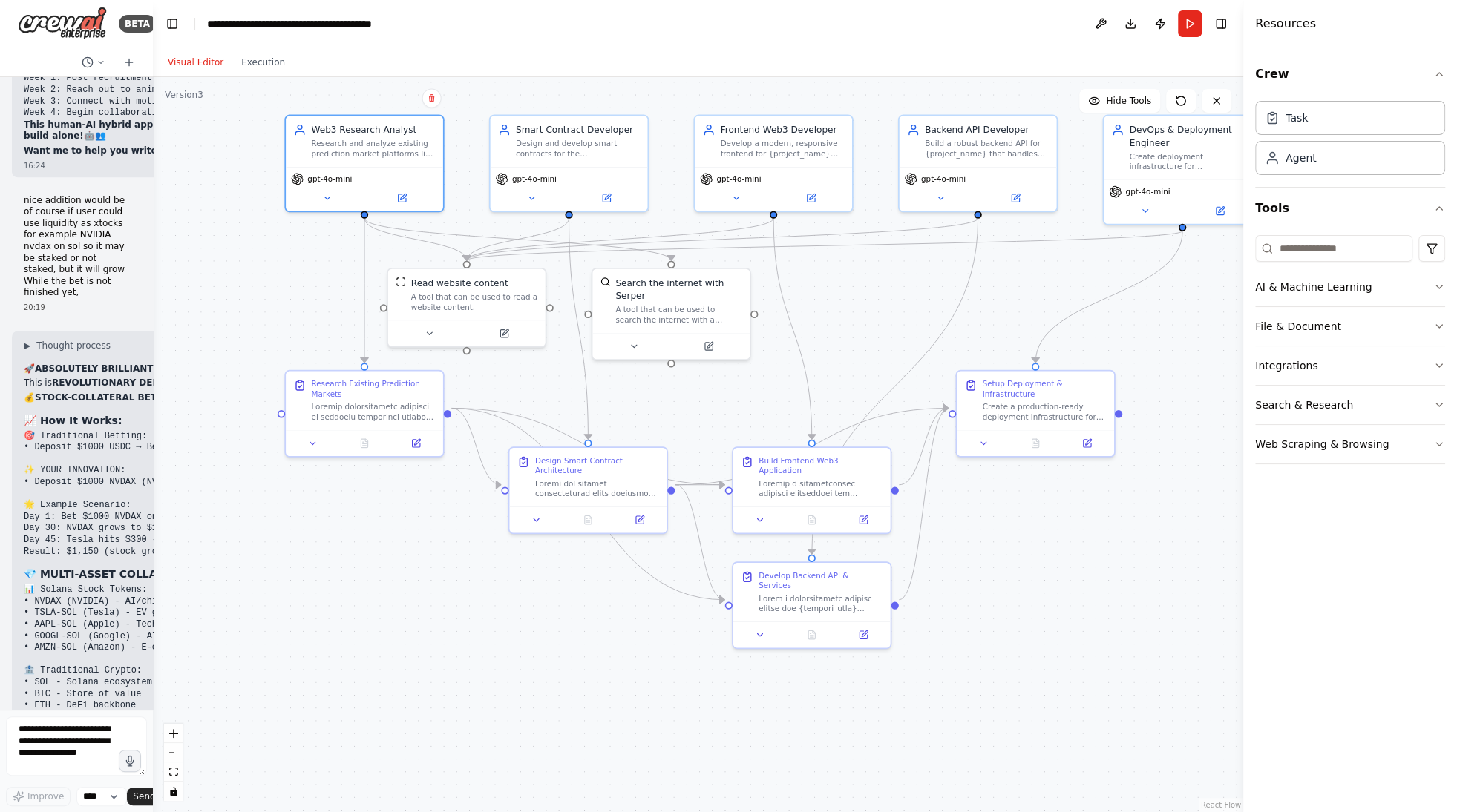
drag, startPoint x: 1068, startPoint y: 451, endPoint x: 1122, endPoint y: 411, distance: 67.2
click at [1122, 411] on div ".deletable-edge-delete-btn { width: 20px; height: 20px; border: 0px solid #ffff…" at bounding box center [698, 444] width 1091 height 735
drag, startPoint x: 1122, startPoint y: 408, endPoint x: 1090, endPoint y: 544, distance: 139.7
click at [1090, 544] on div ".deletable-edge-delete-btn { width: 20px; height: 20px; border: 0px solid #ffff…" at bounding box center [698, 444] width 1091 height 735
click at [1024, 504] on div ".deletable-edge-delete-btn { width: 20px; height: 20px; border: 0px solid #ffff…" at bounding box center [698, 444] width 1091 height 735
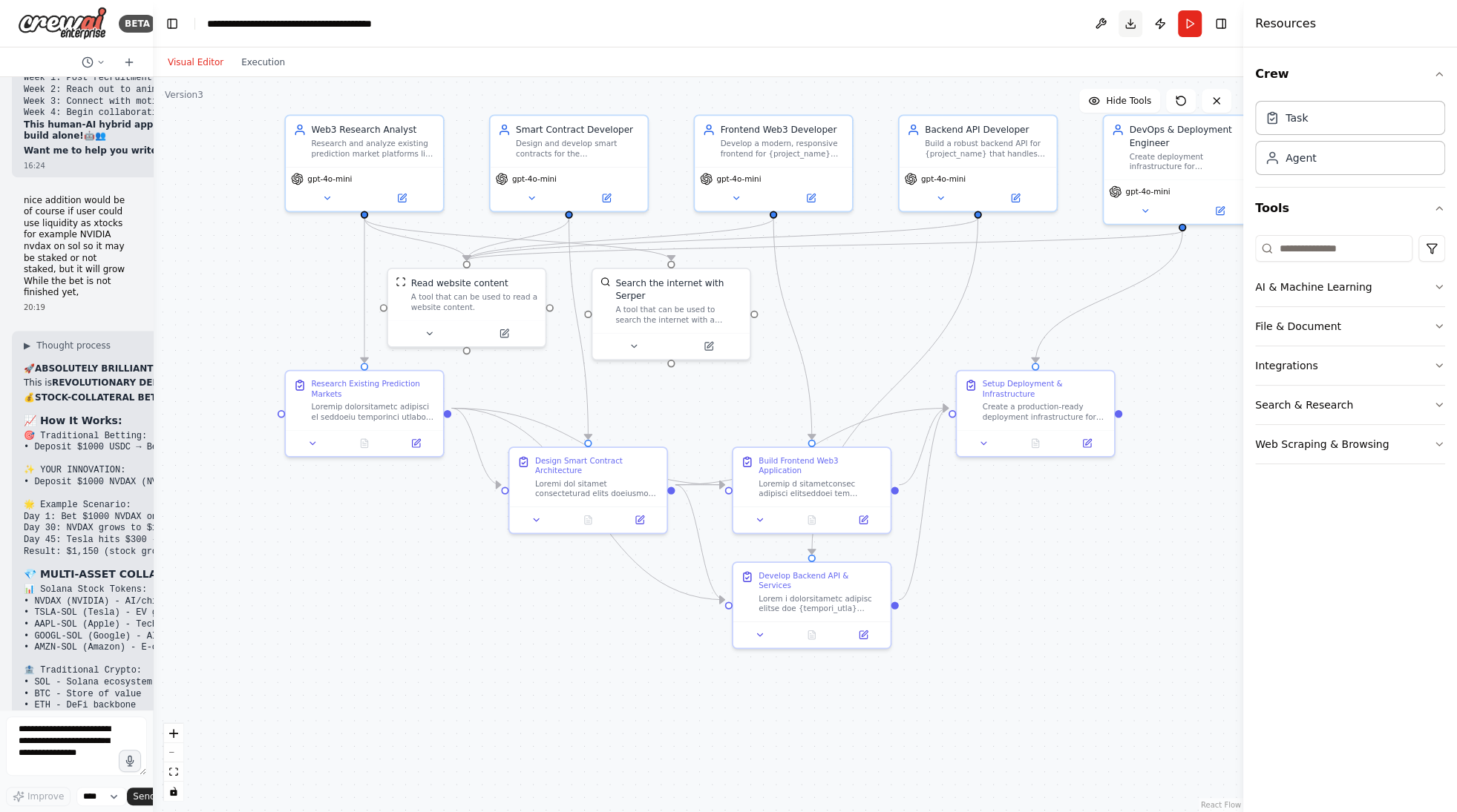
click at [1133, 28] on button "Download" at bounding box center [1131, 23] width 24 height 27
click at [977, 54] on div "Visual Editor Execution" at bounding box center [698, 62] width 1091 height 30
